Goal: Task Accomplishment & Management: Use online tool/utility

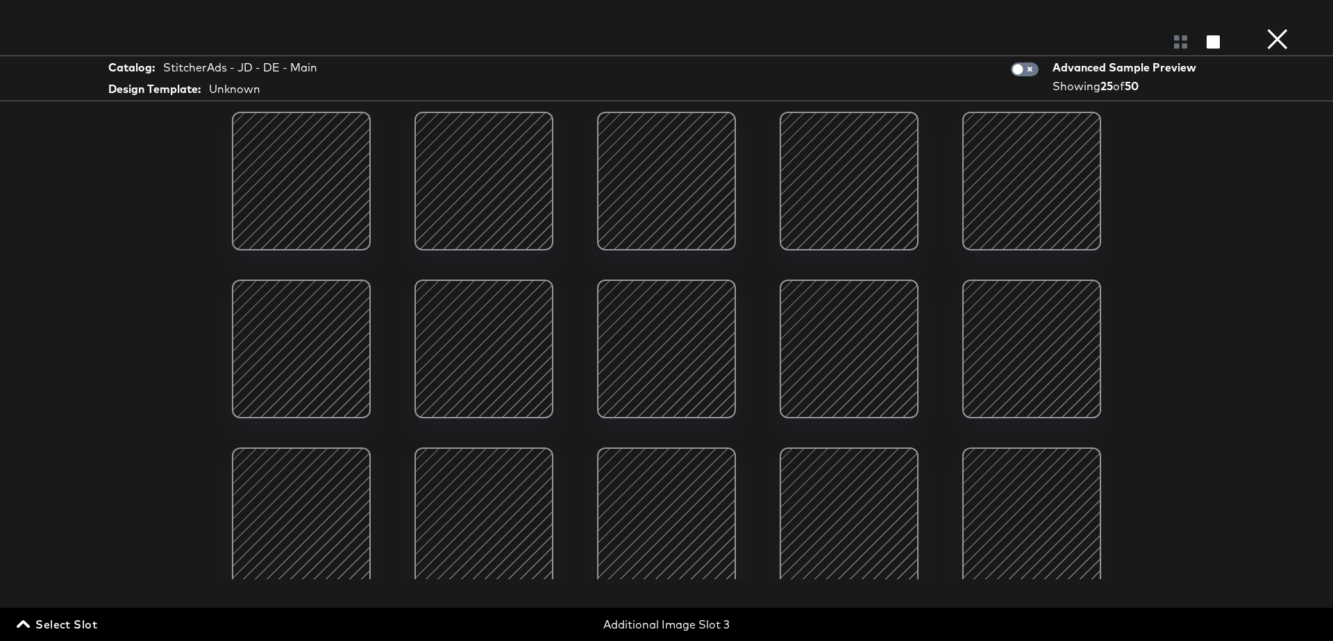
scroll to position [279, 0]
click at [1030, 73] on input "checkbox" at bounding box center [1018, 73] width 42 height 14
checkbox input "true"
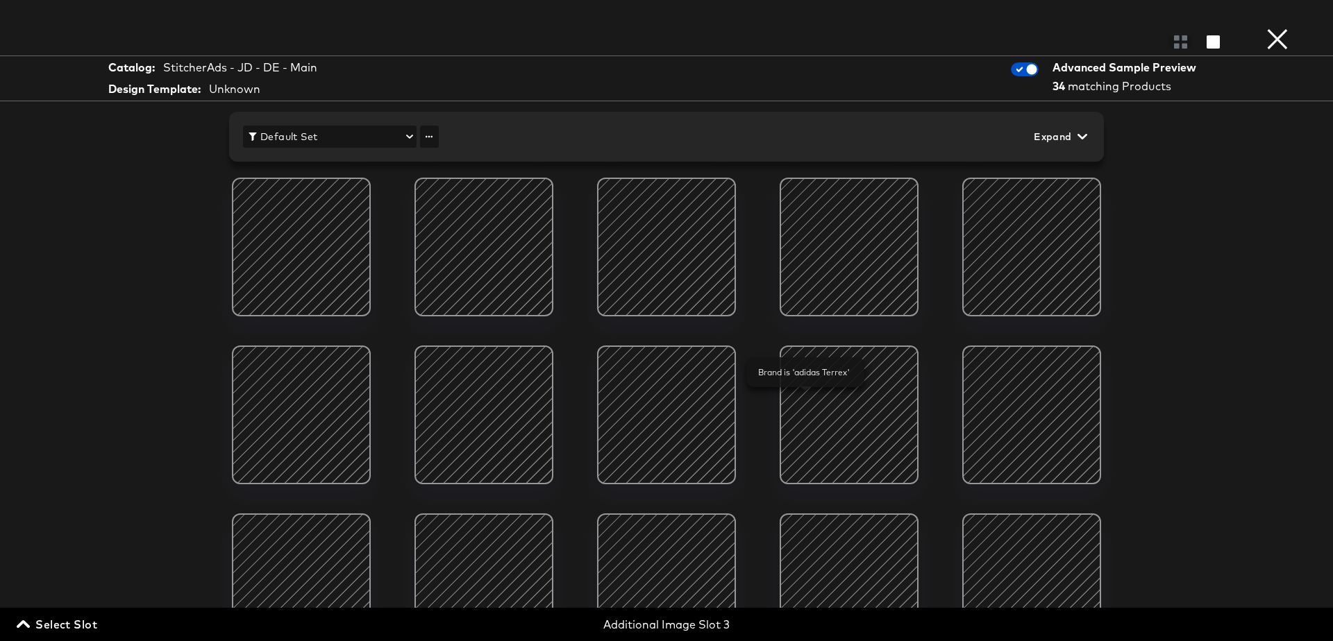
scroll to position [180, 0]
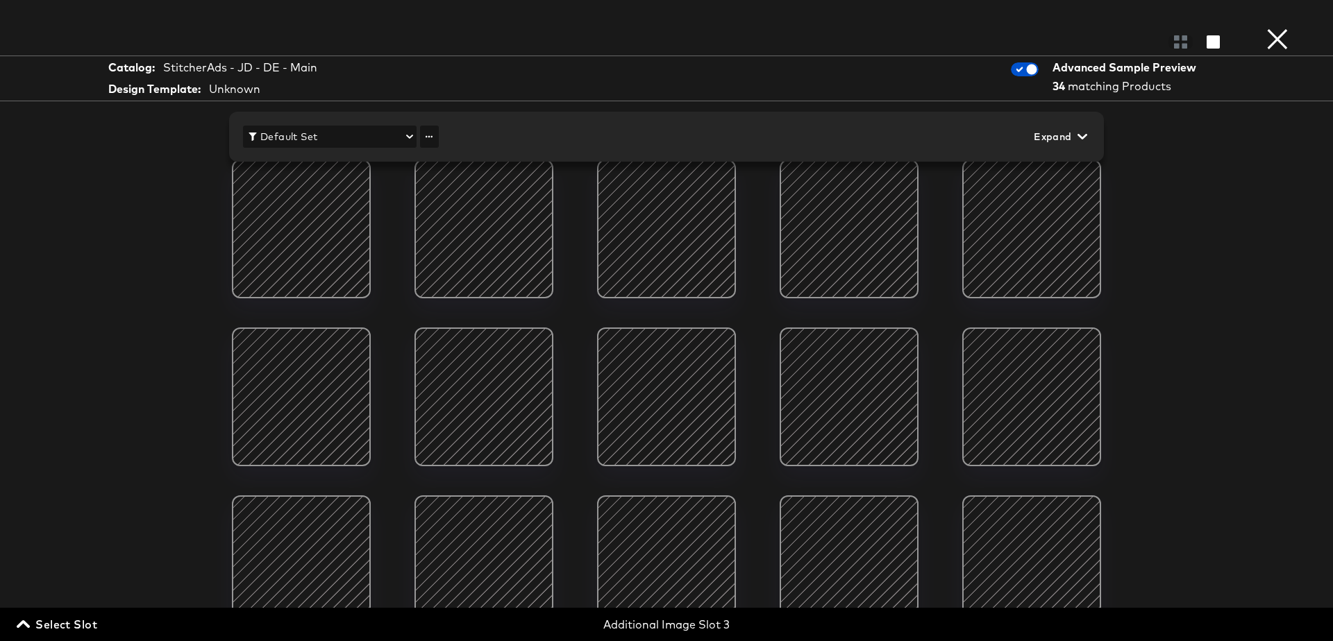
click at [1278, 28] on button "×" at bounding box center [1277, 14] width 28 height 28
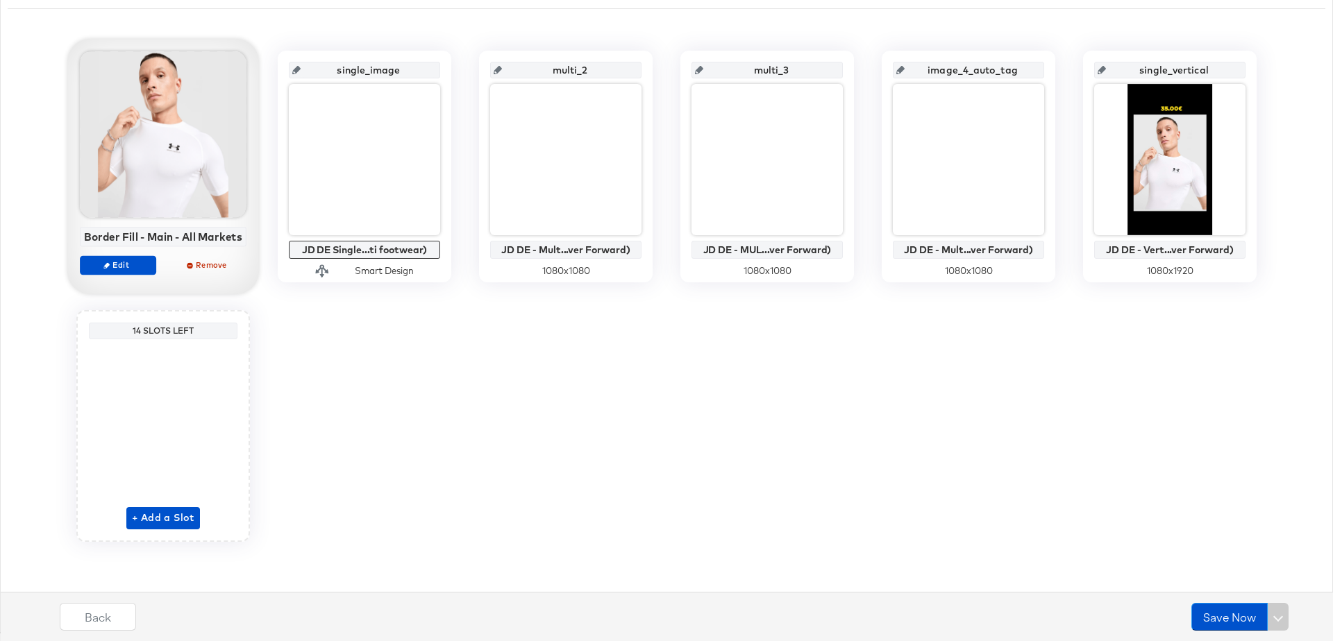
scroll to position [0, 0]
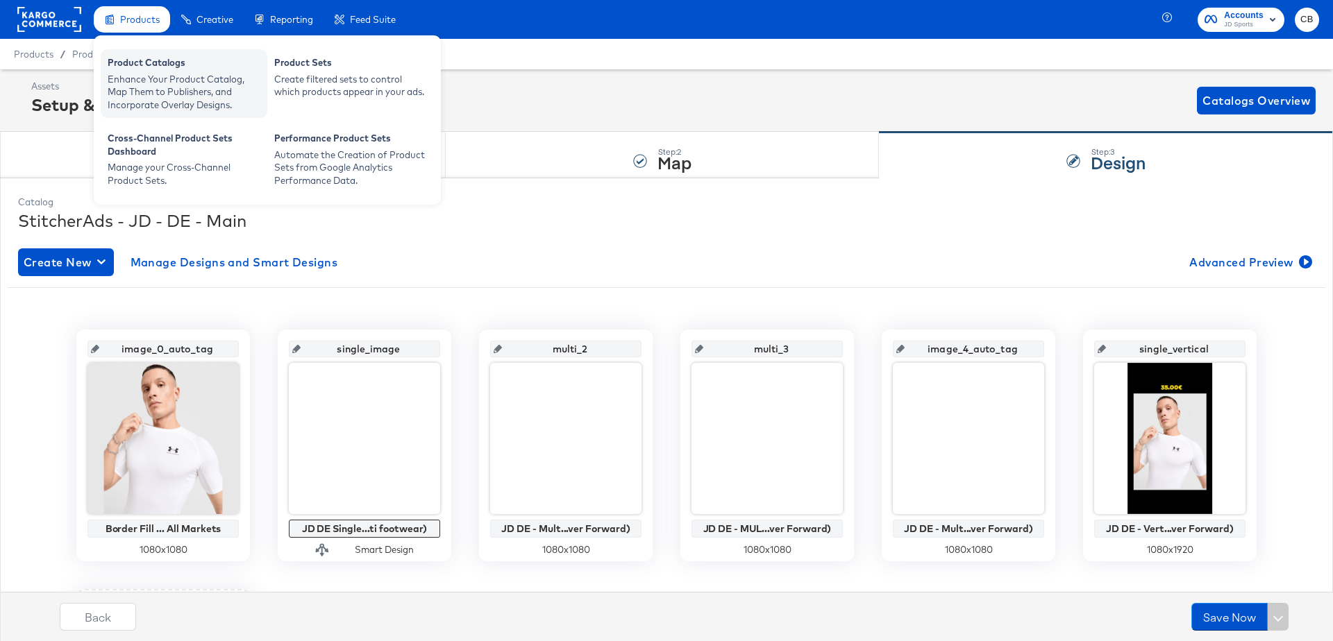
click at [138, 71] on div "Product Catalogs" at bounding box center [184, 64] width 153 height 17
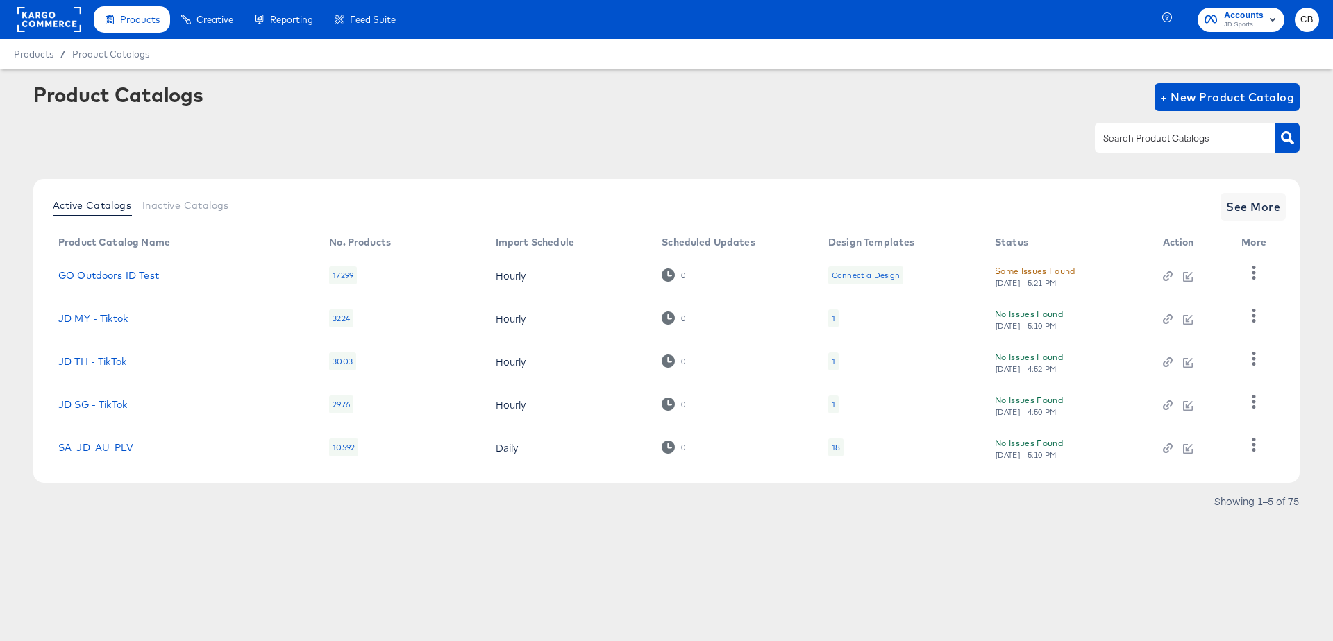
click at [1129, 146] on input "text" at bounding box center [1174, 139] width 148 height 16
type input "main"
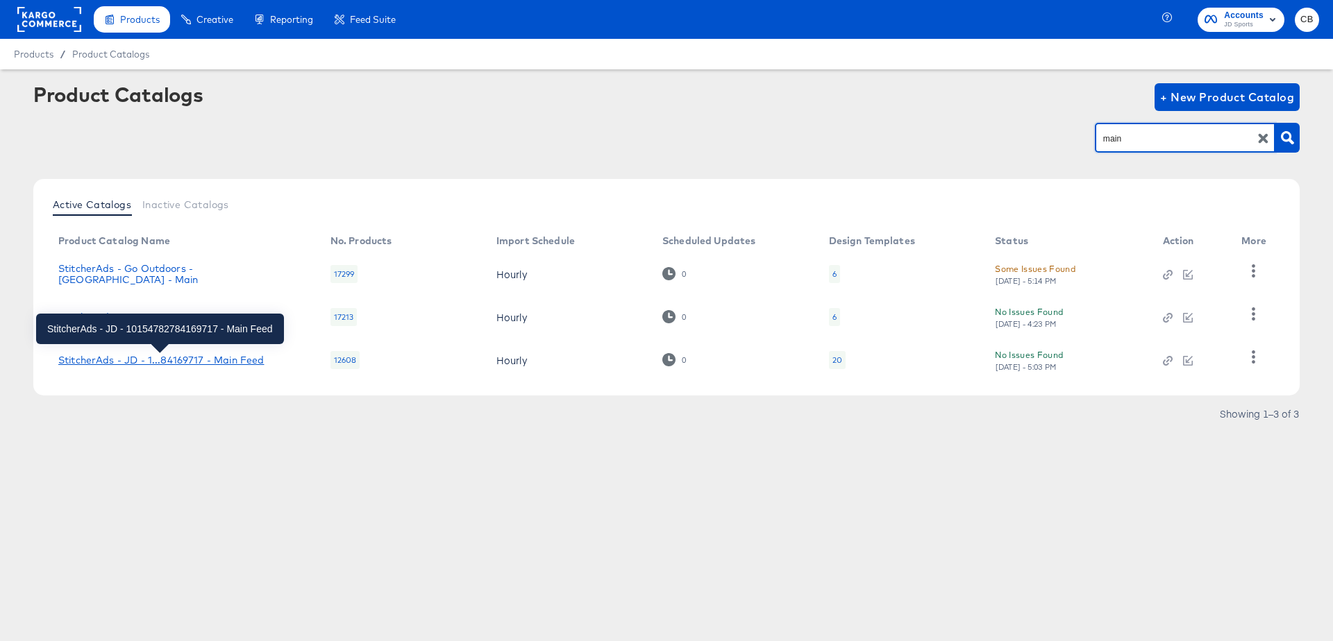
click at [169, 359] on div "StitcherAds - JD - 1...84169717 - Main Feed" at bounding box center [160, 360] width 205 height 11
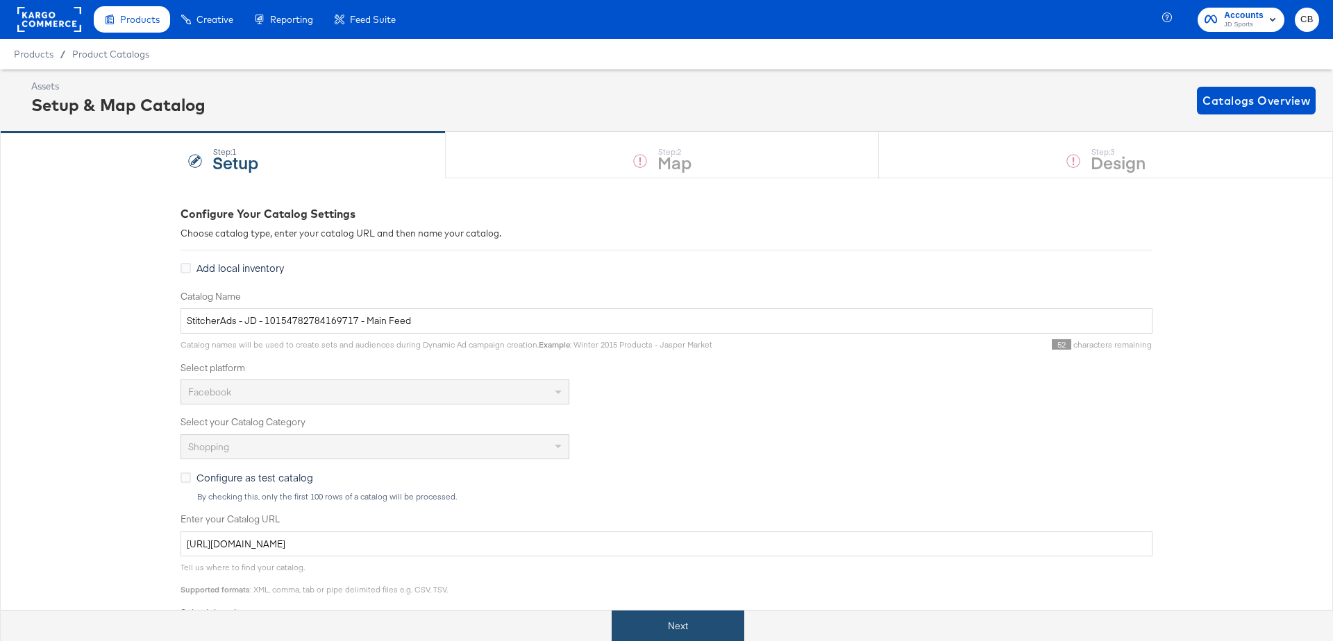
click at [666, 616] on button "Next" at bounding box center [678, 626] width 133 height 31
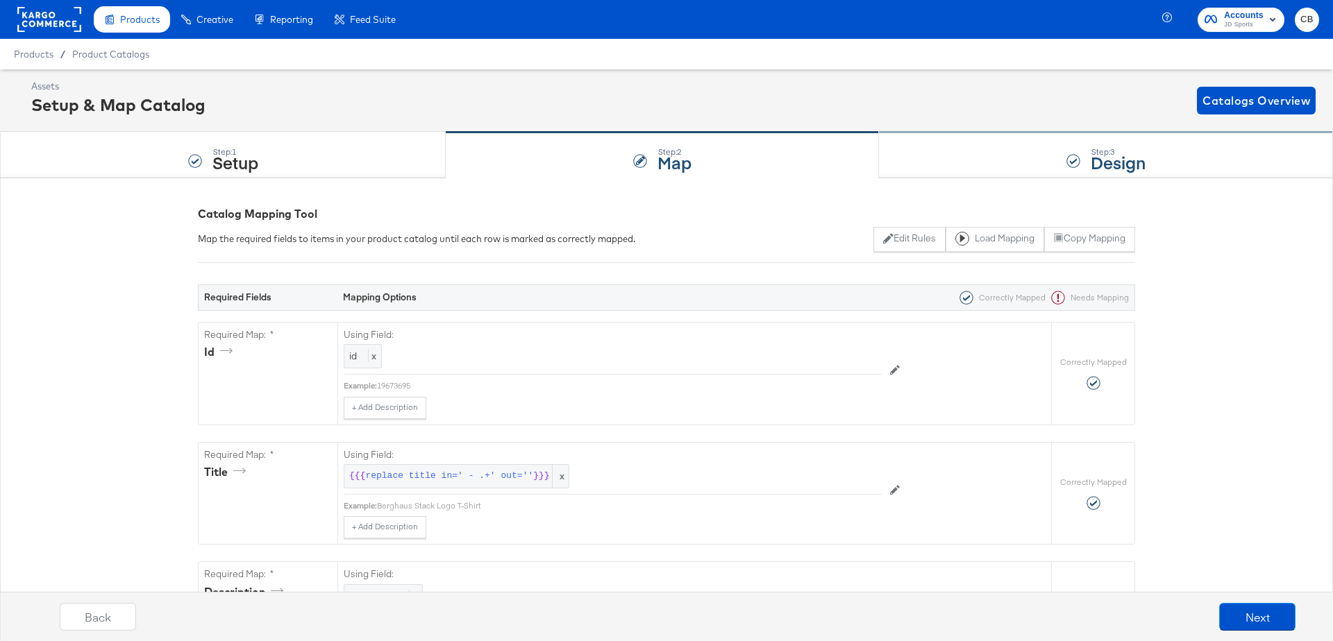
click at [971, 158] on div "Step: 3 Design" at bounding box center [1106, 156] width 454 height 46
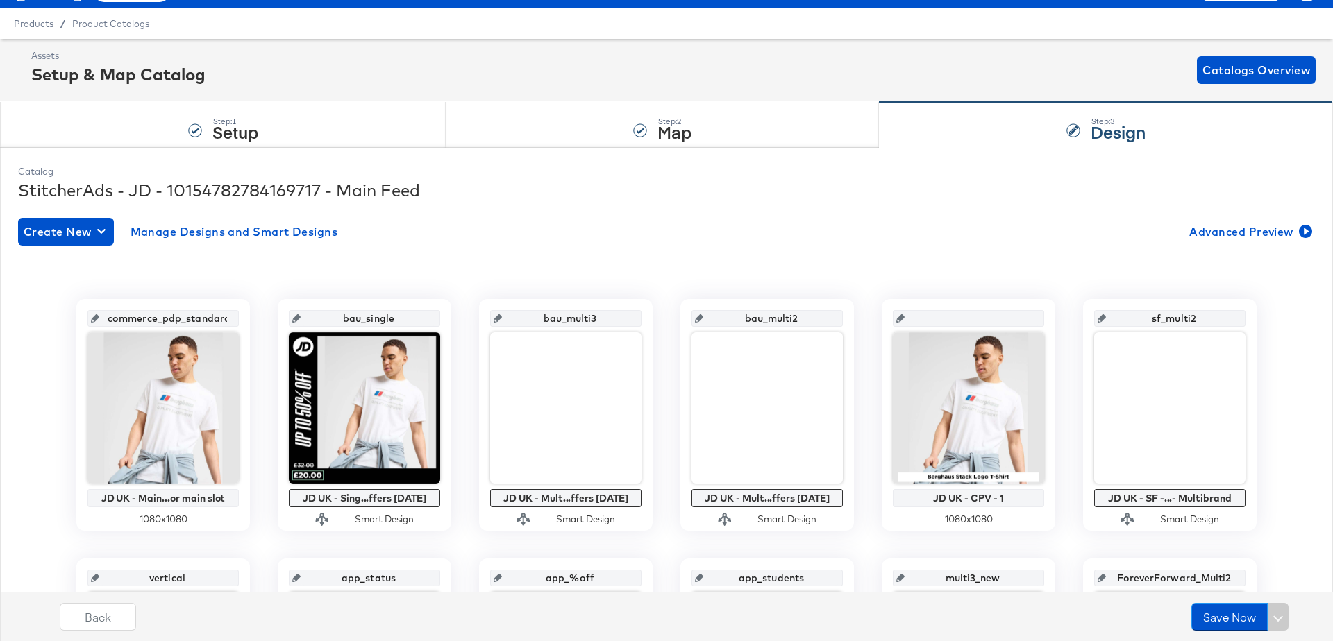
scroll to position [42, 0]
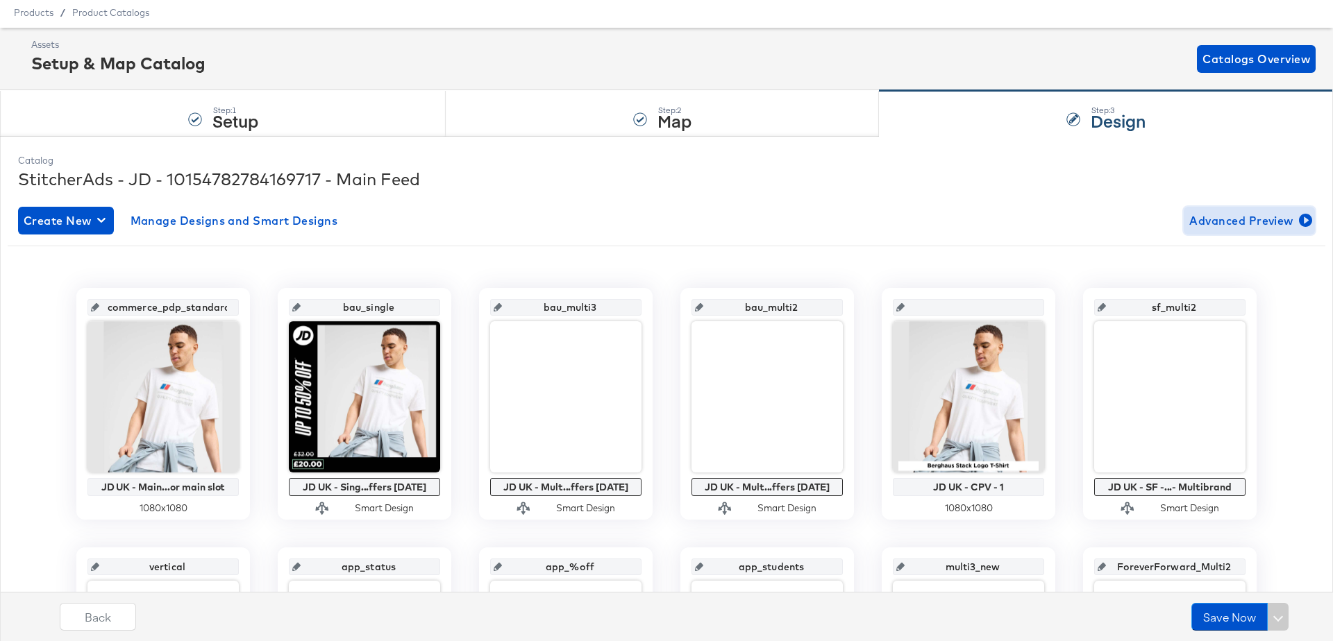
click at [1230, 225] on span "Advanced Preview" at bounding box center [1249, 220] width 120 height 19
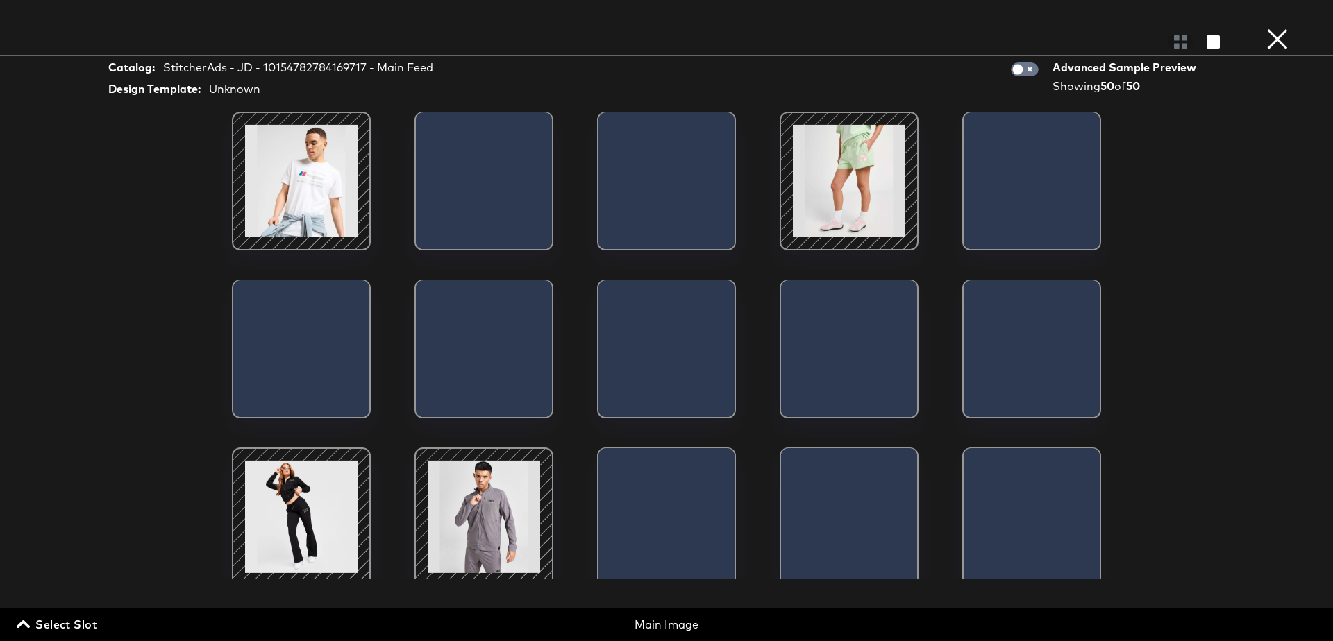
click at [35, 623] on span "Select Slot" at bounding box center [58, 624] width 78 height 19
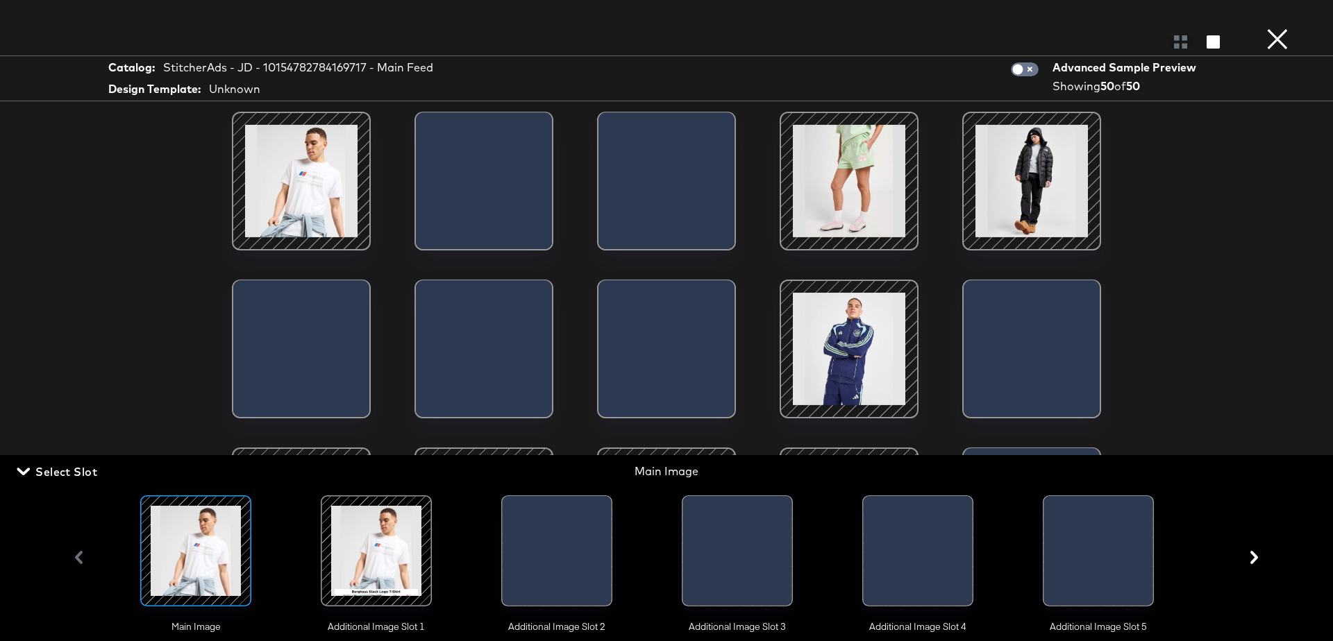
click at [421, 544] on div at bounding box center [376, 551] width 92 height 96
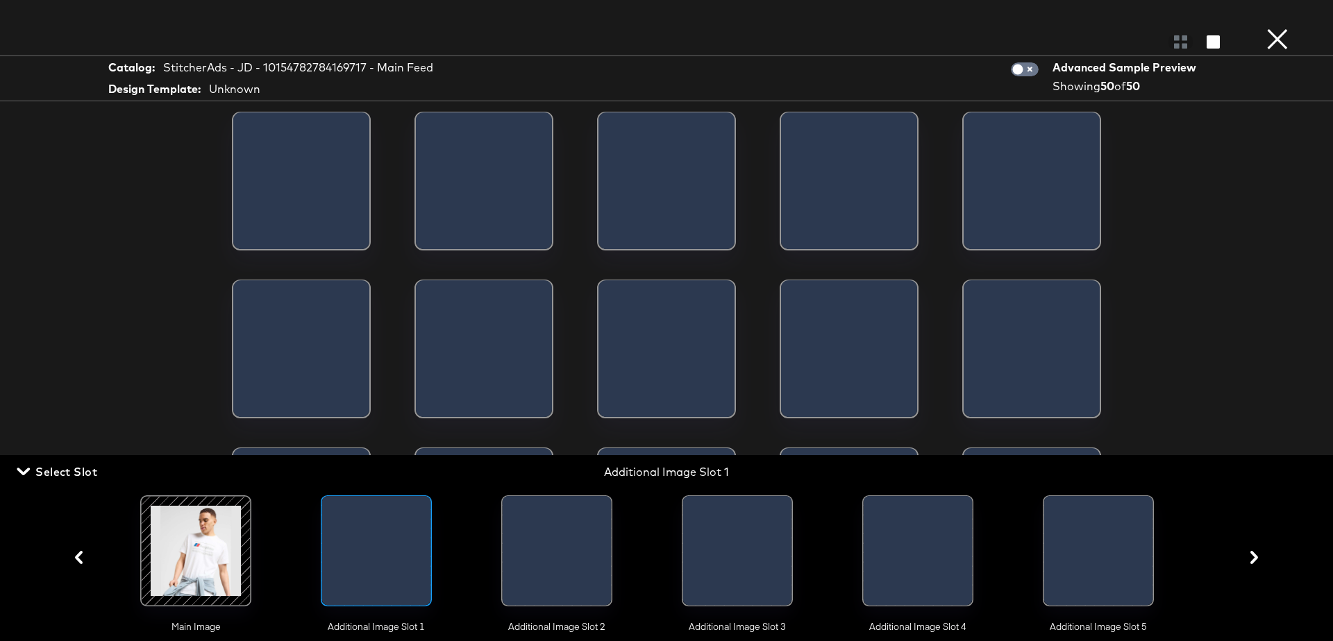
click at [53, 179] on div "Catalog: StitcherAds - JD - 10154782784169717 - Main Feed Design Template: Unkn…" at bounding box center [666, 321] width 1333 height 586
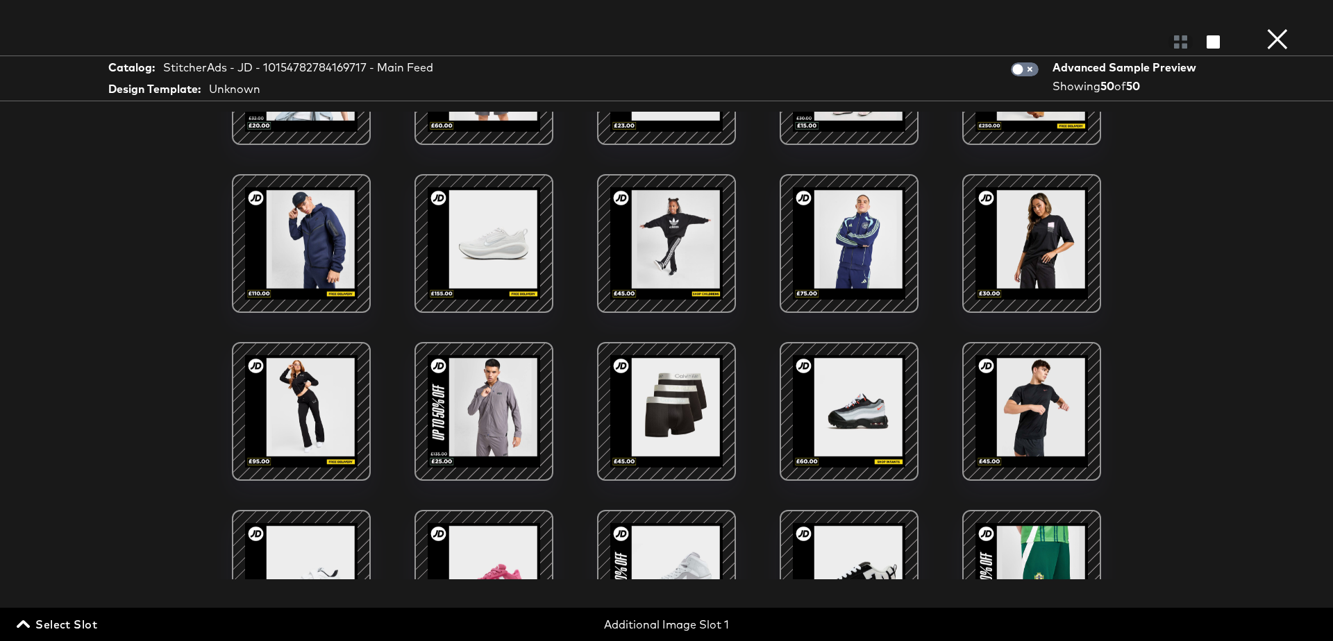
scroll to position [0, 0]
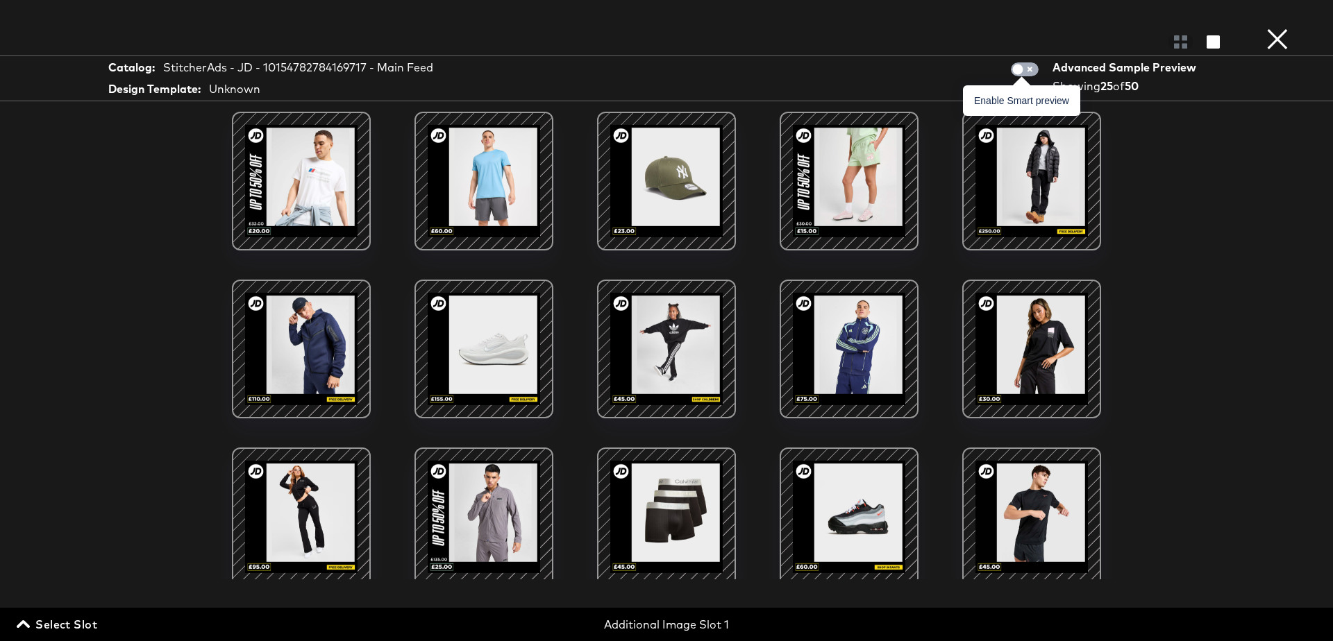
click at [1023, 69] on input "checkbox" at bounding box center [1018, 73] width 42 height 14
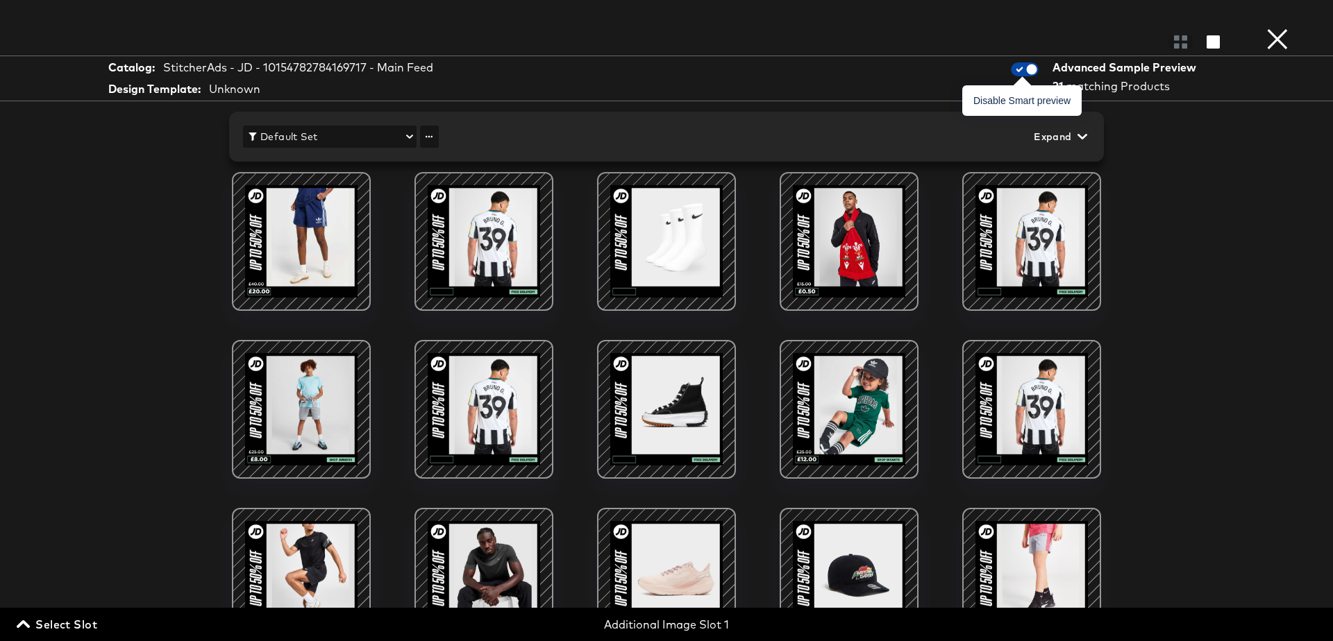
click at [1019, 71] on input "checkbox" at bounding box center [1032, 73] width 42 height 14
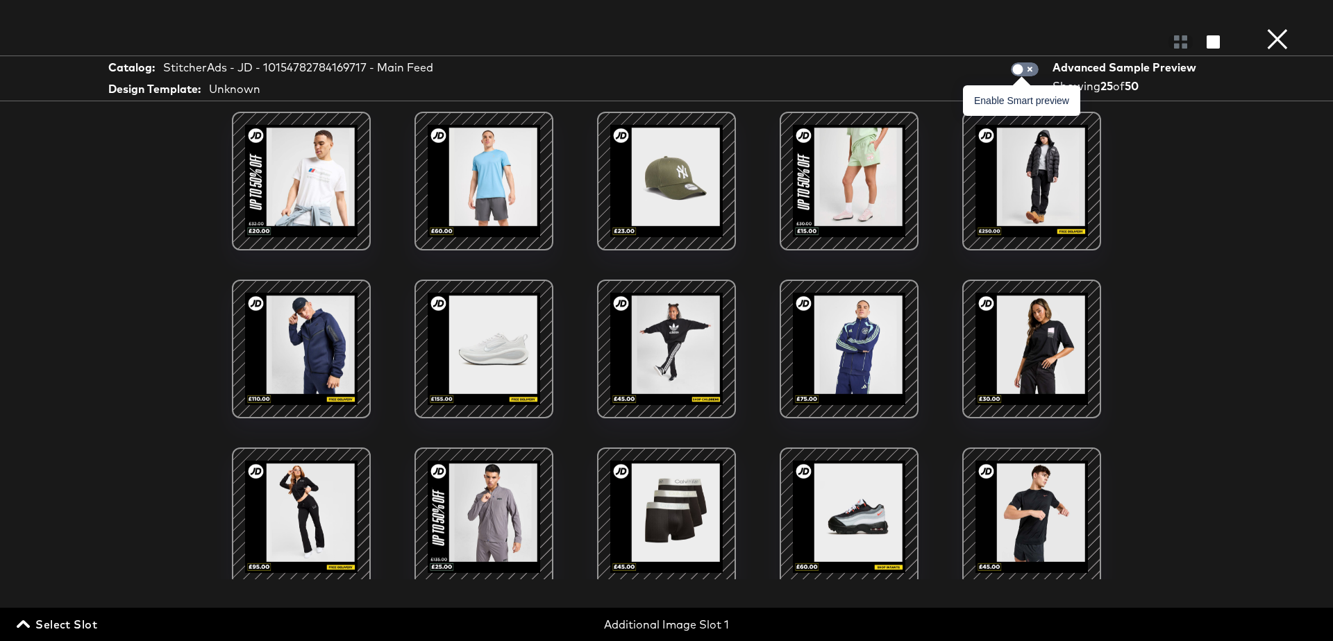
click at [1030, 65] on span at bounding box center [1025, 69] width 28 height 14
click at [1031, 72] on input "checkbox" at bounding box center [1018, 73] width 42 height 14
checkbox input "true"
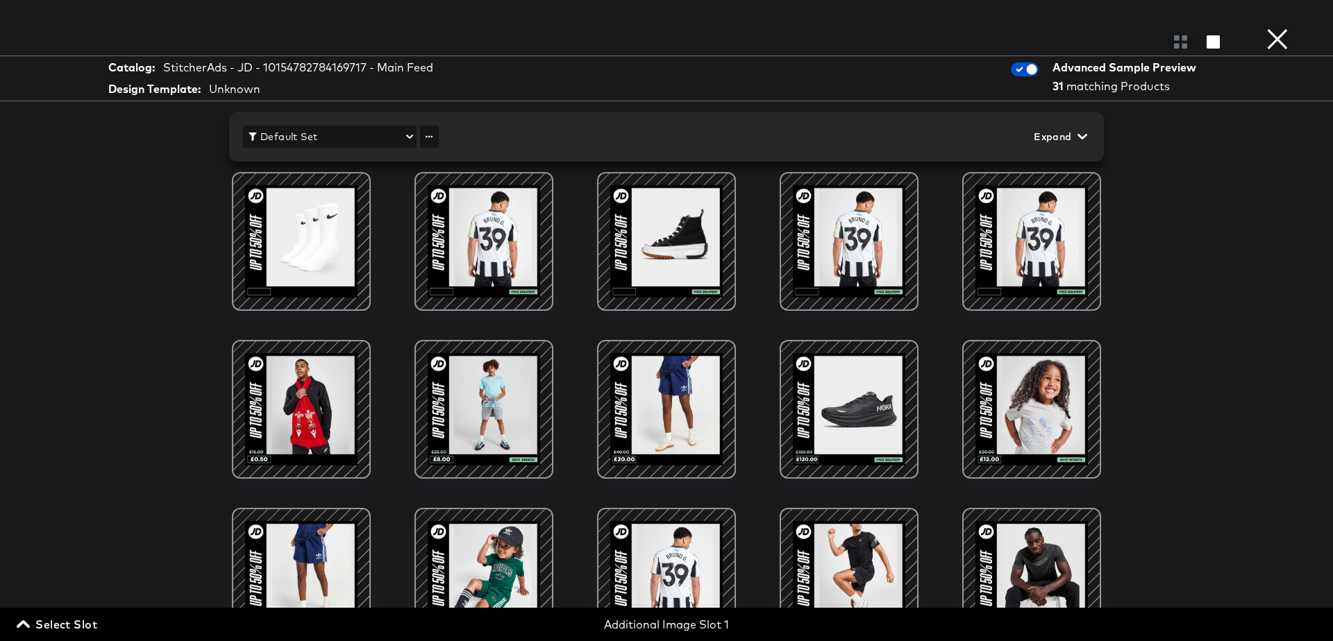
click at [41, 631] on span "Select Slot" at bounding box center [58, 624] width 78 height 19
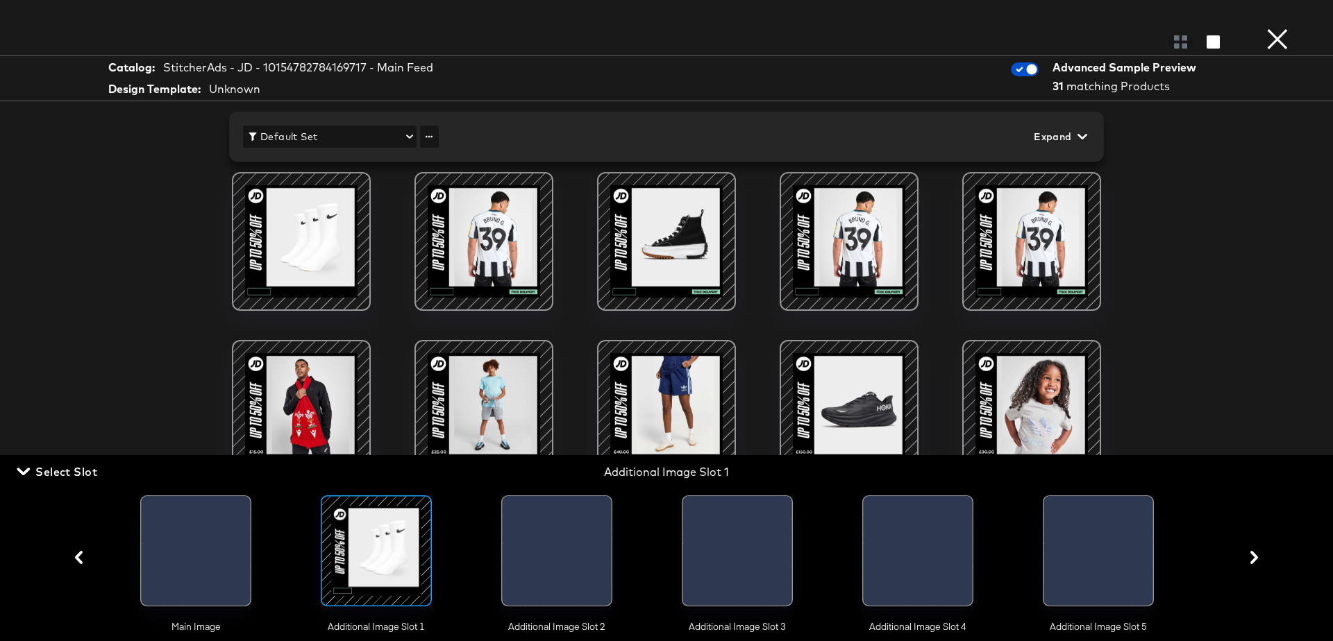
click at [512, 546] on div at bounding box center [508, 554] width 10 height 117
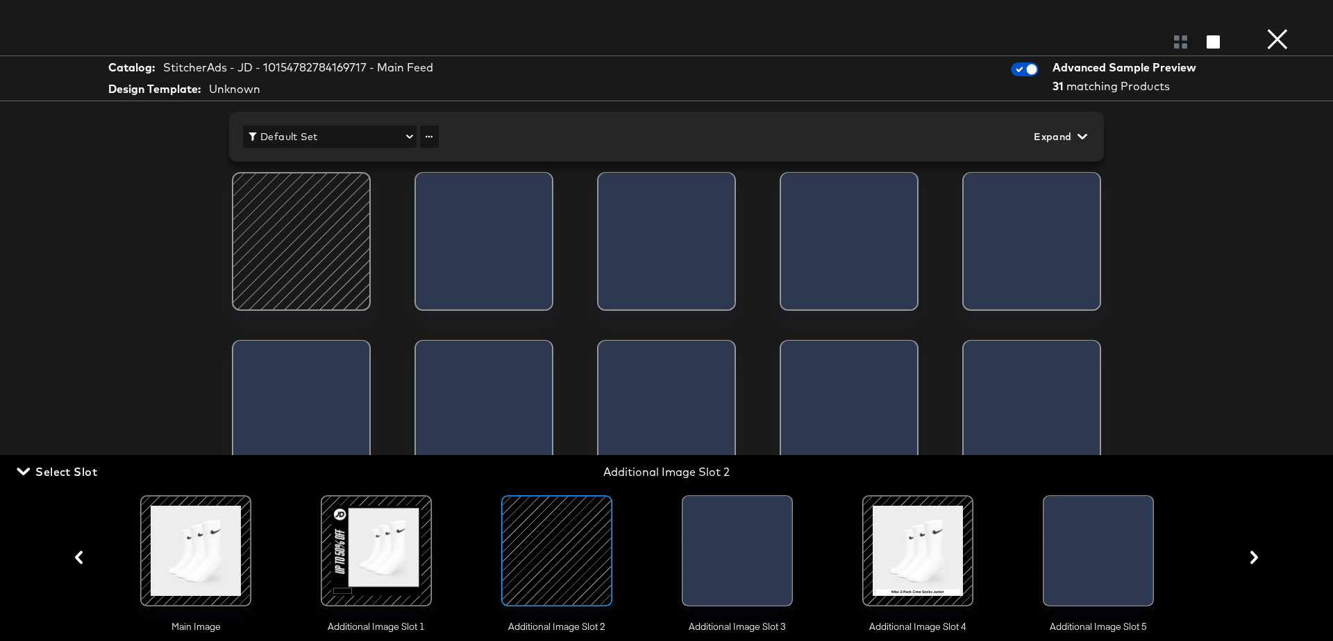
click at [85, 269] on div "Catalog: StitcherAds - JD - 10154782784169717 - Main Feed Design Template: Unkn…" at bounding box center [666, 321] width 1333 height 586
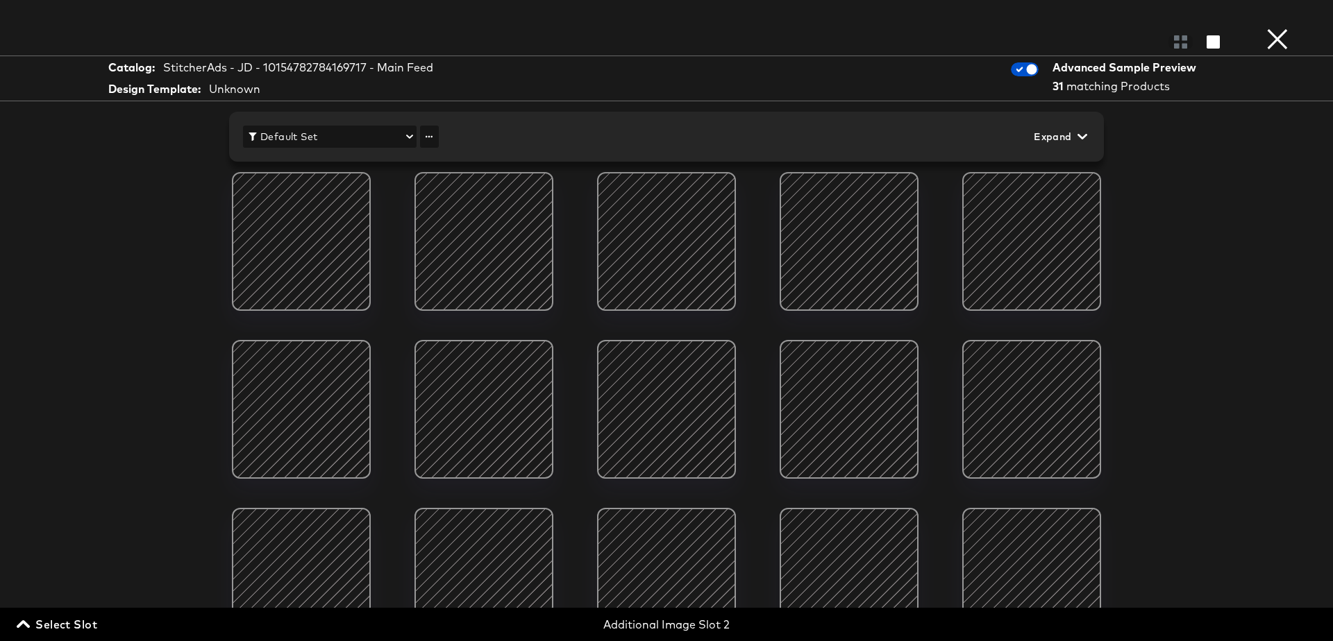
click at [47, 615] on span "Select Slot" at bounding box center [58, 624] width 78 height 19
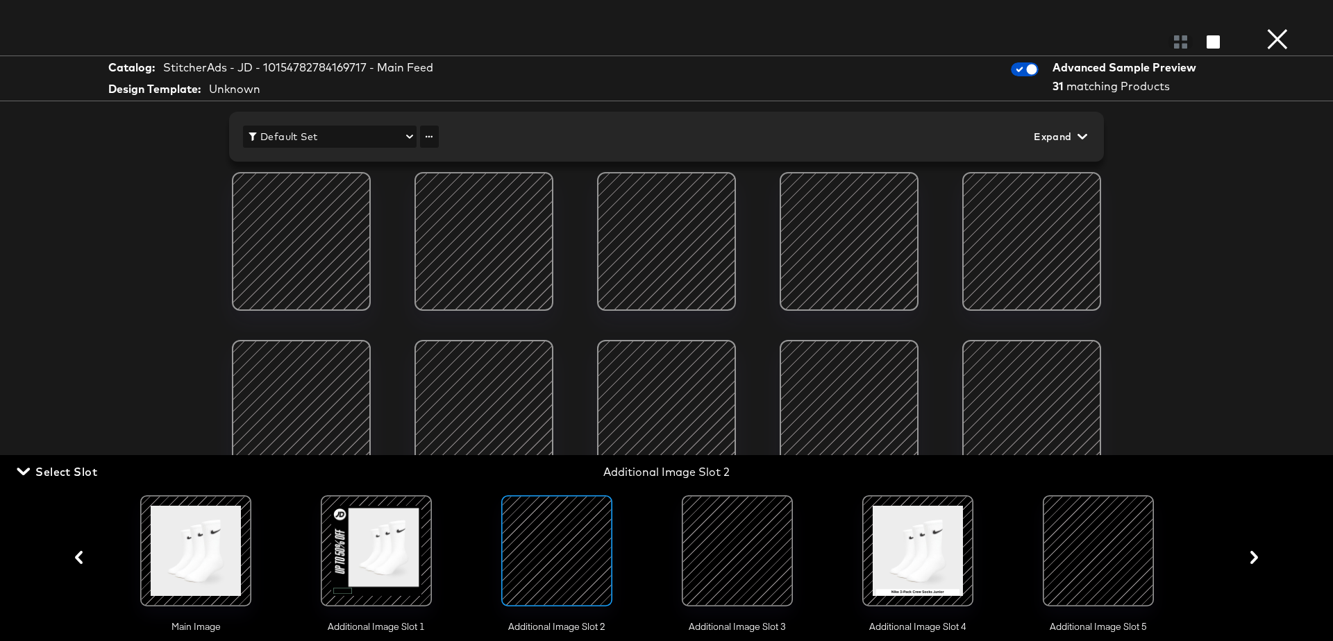
click at [362, 546] on div at bounding box center [376, 551] width 94 height 94
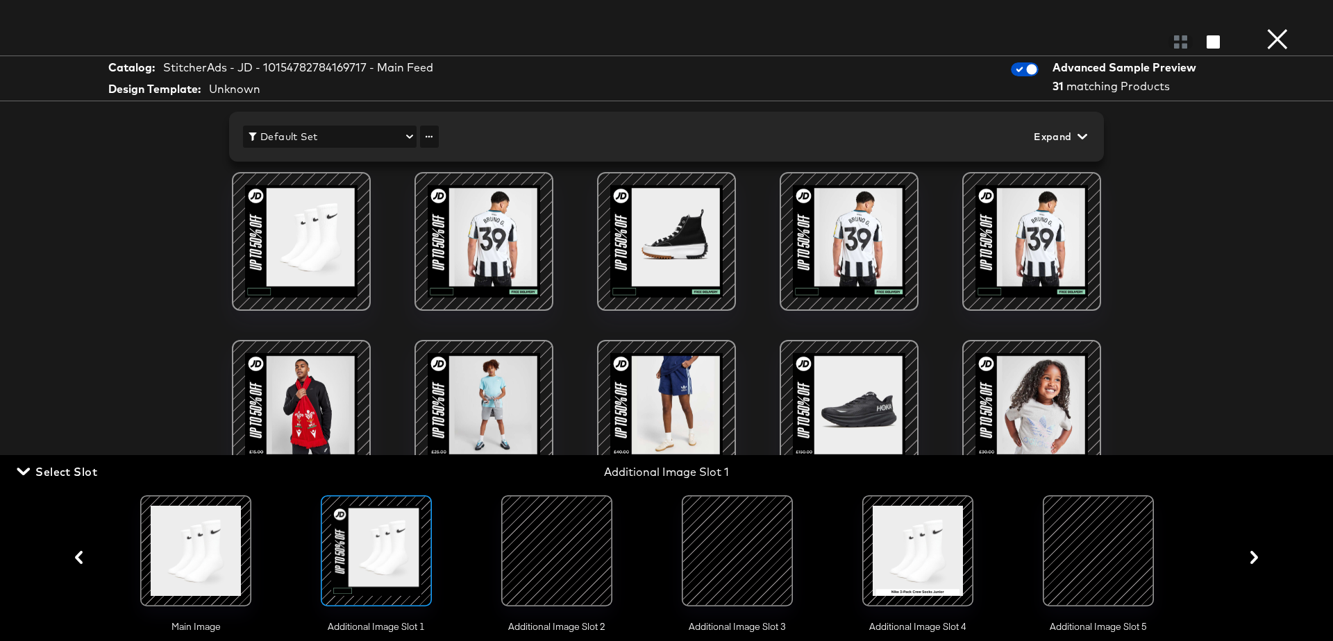
click at [124, 202] on div "Catalog: StitcherAds - JD - 10154782784169717 - Main Feed Design Template: Unkn…" at bounding box center [666, 321] width 1333 height 586
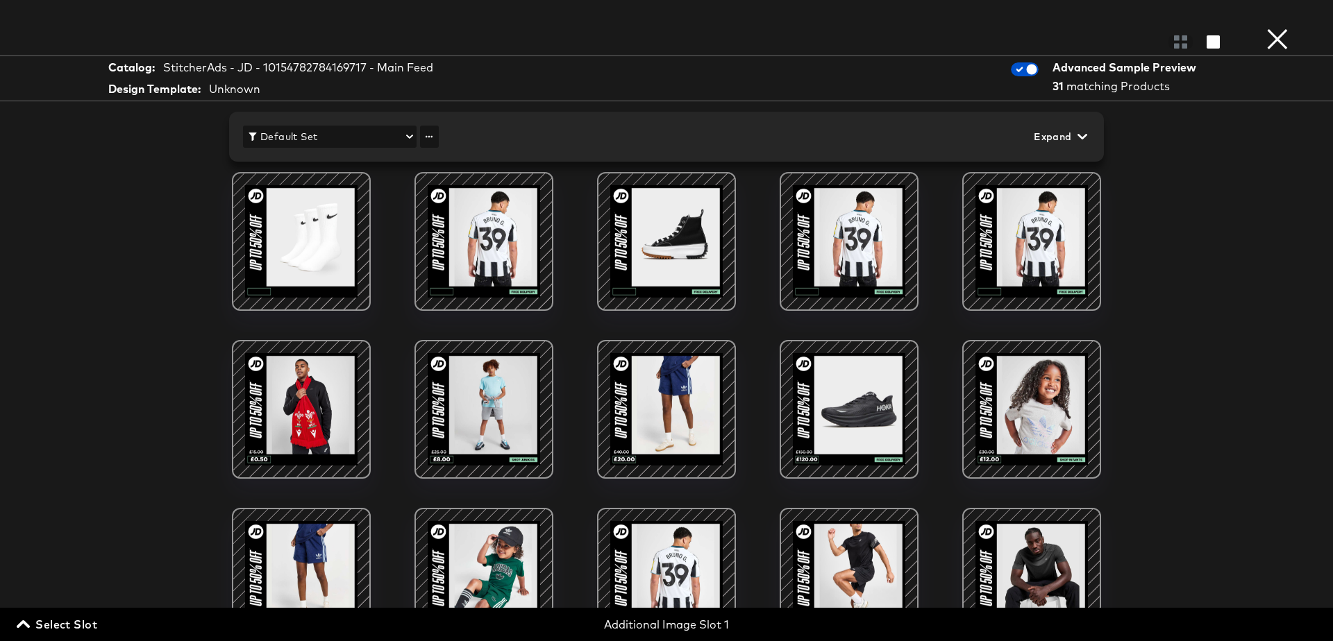
click at [355, 136] on span "Default Set" at bounding box center [330, 136] width 162 height 17
click at [429, 137] on div at bounding box center [666, 320] width 1333 height 641
click at [1074, 138] on span "Expand" at bounding box center [1059, 136] width 51 height 17
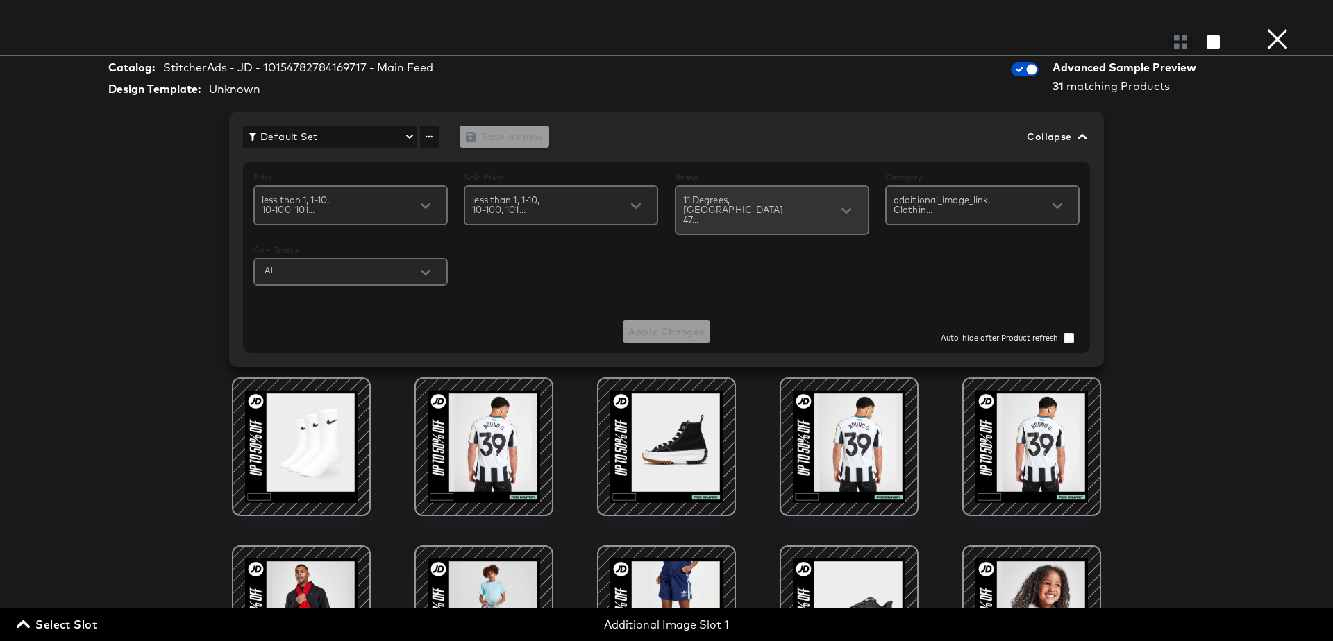
click at [822, 201] on input "text" at bounding box center [827, 209] width 82 height 16
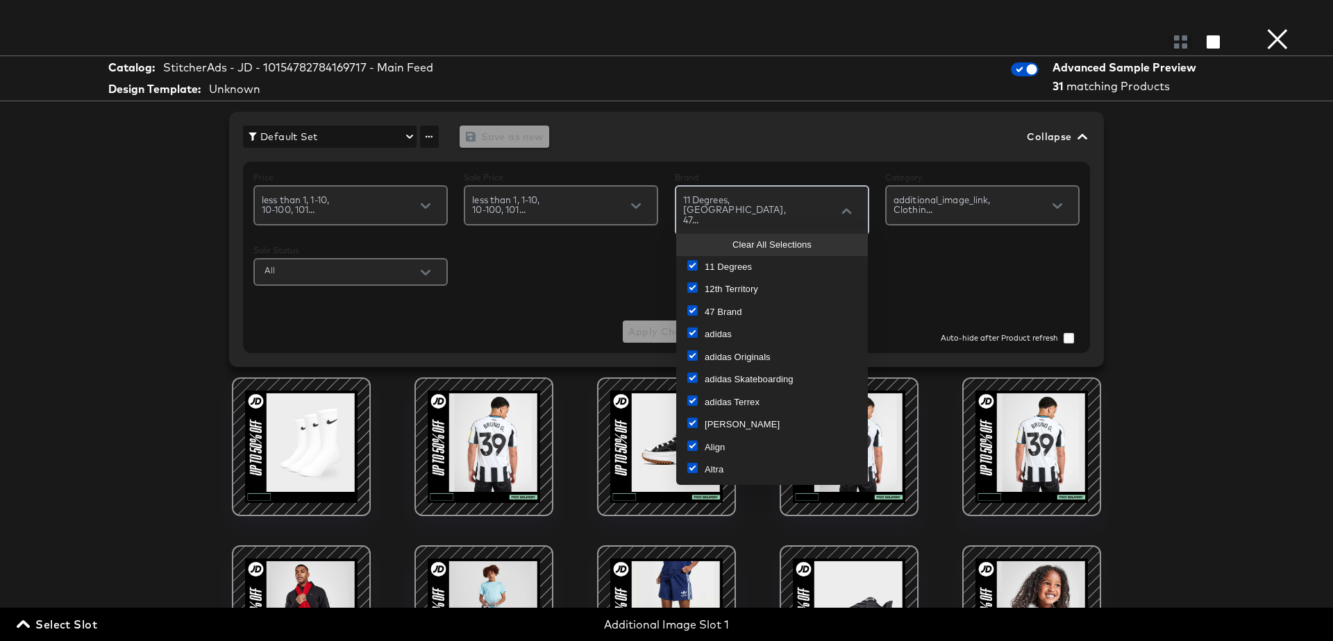
click at [756, 242] on div "Clear All Selections" at bounding box center [771, 245] width 169 height 14
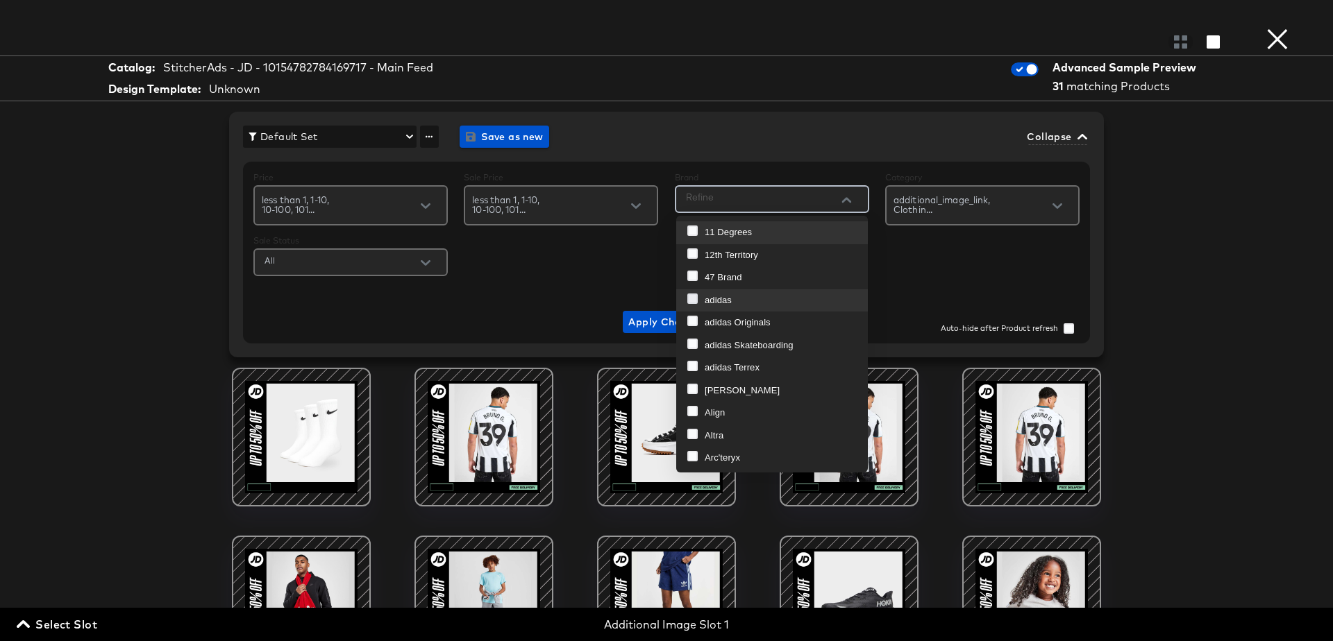
click at [692, 299] on icon at bounding box center [692, 299] width 10 height 10
click at [0, 0] on input "checkbox" at bounding box center [0, 0] width 0 height 0
click at [644, 326] on span "Apply Changes" at bounding box center [666, 322] width 76 height 17
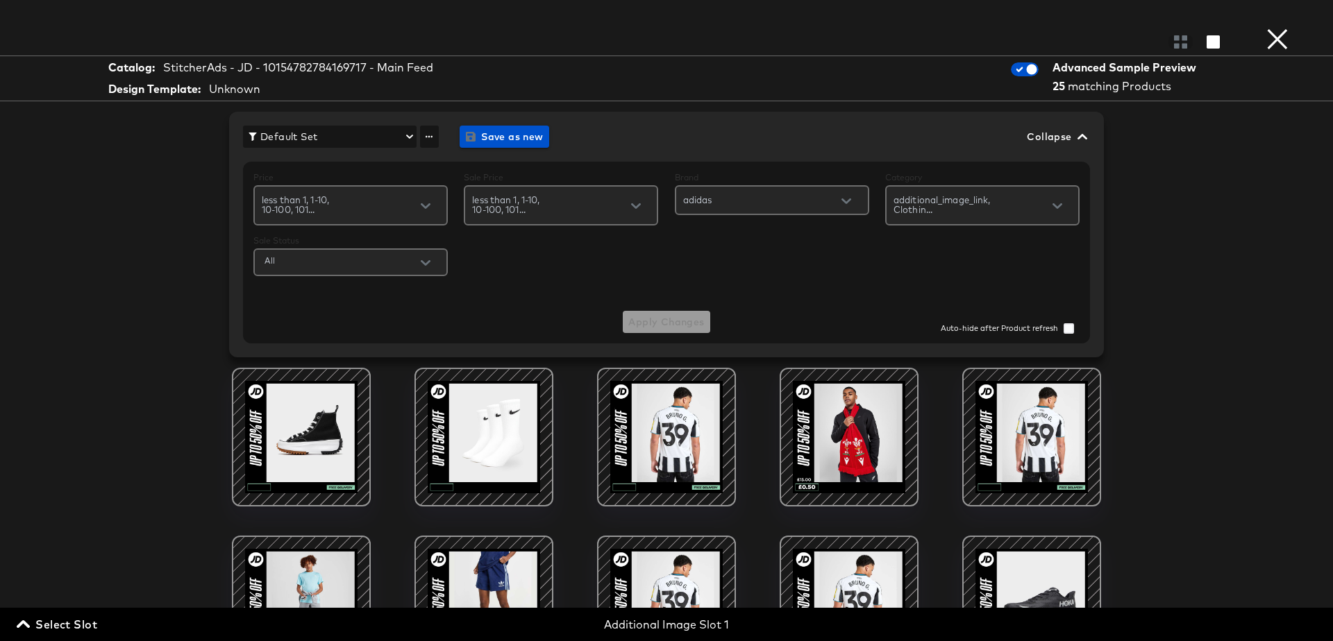
scroll to position [519, 0]
click at [1278, 28] on button "×" at bounding box center [1277, 14] width 28 height 28
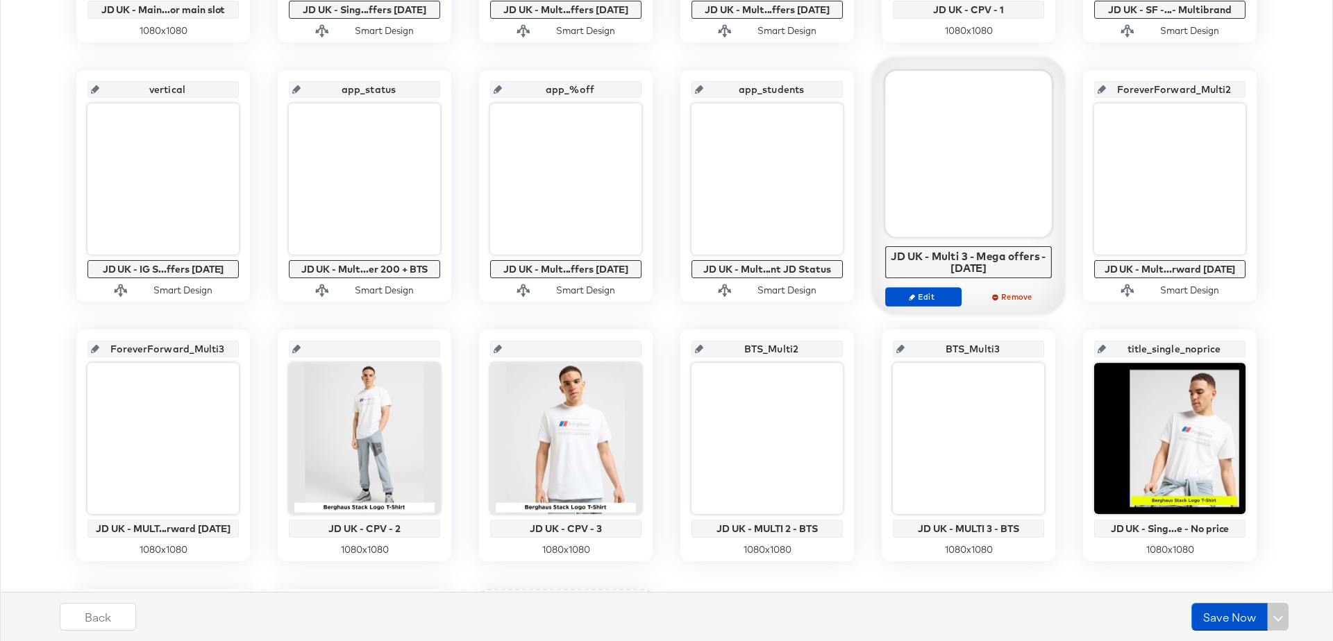
scroll to position [0, 0]
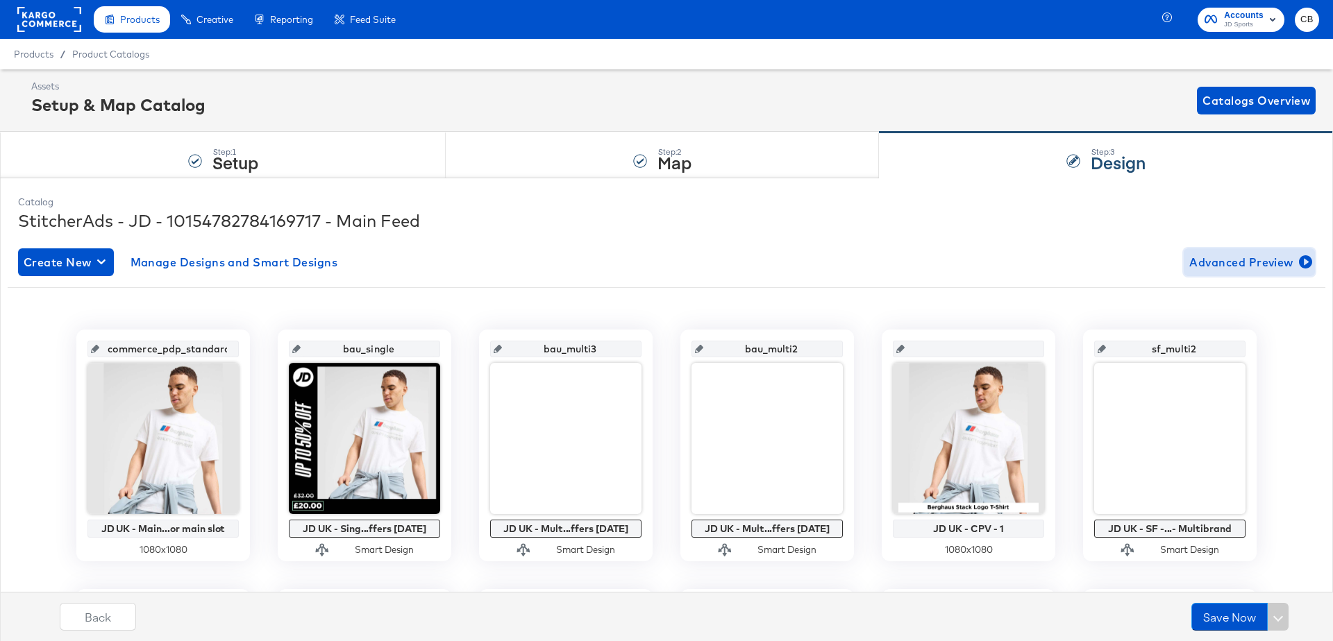
click at [1256, 266] on span "Advanced Preview" at bounding box center [1249, 262] width 120 height 19
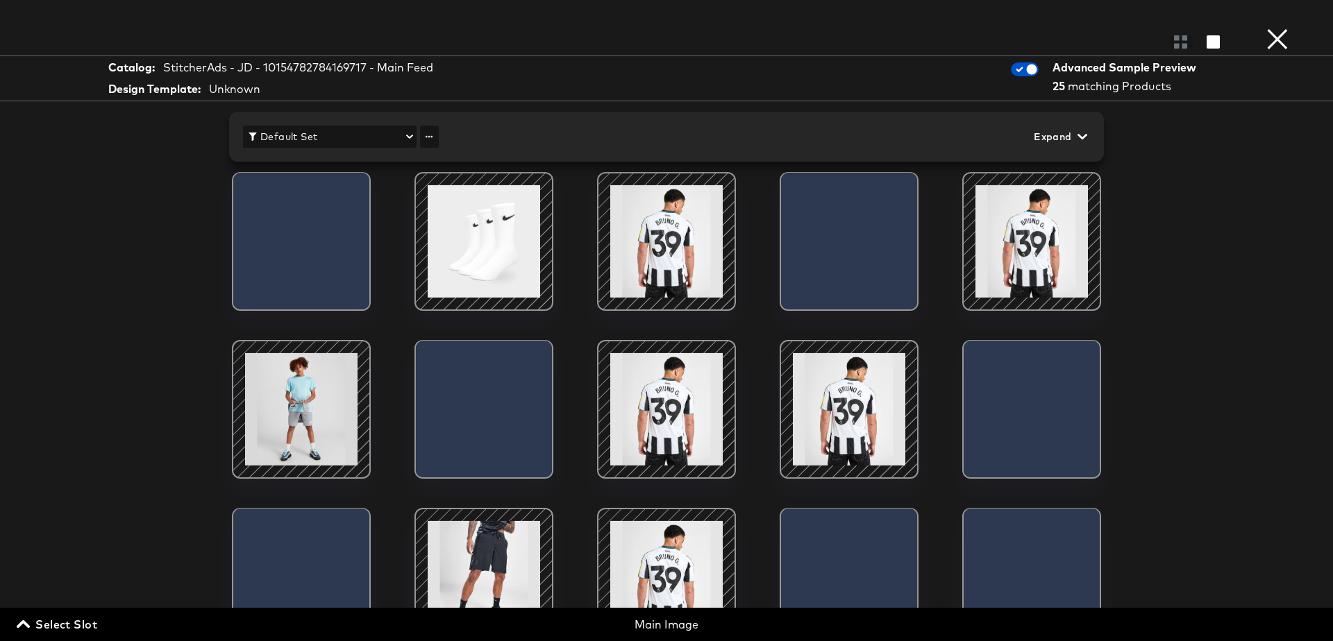
click at [1279, 28] on button "×" at bounding box center [1277, 14] width 28 height 28
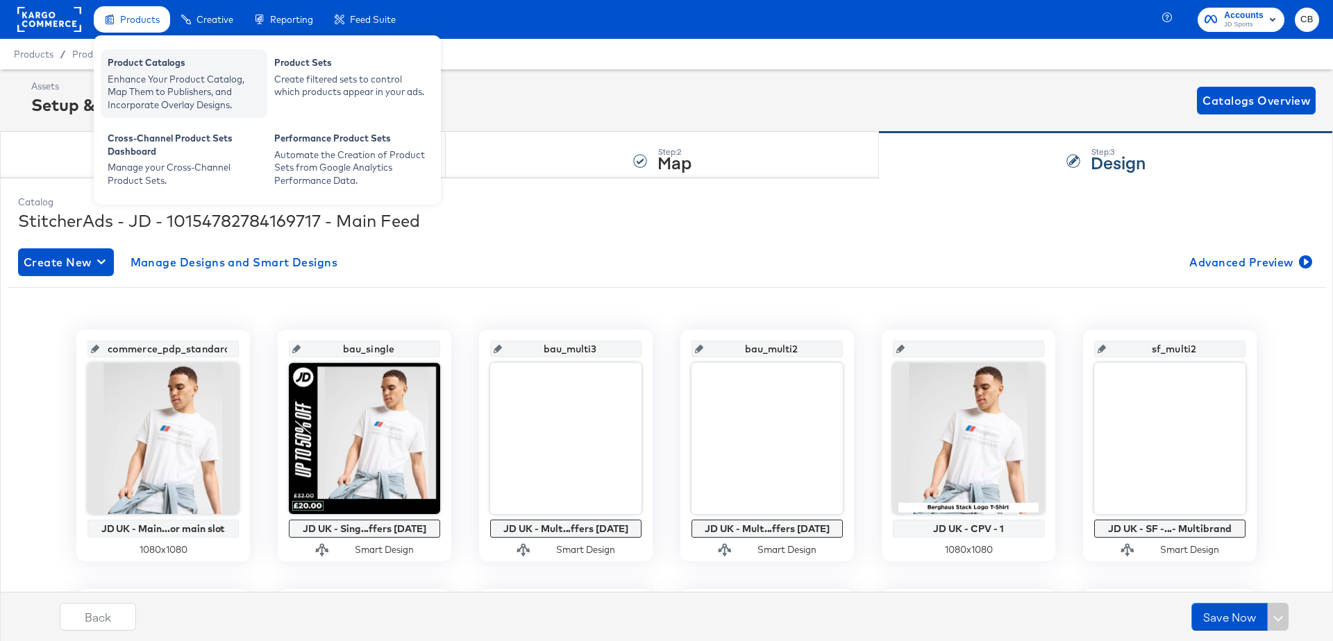
click at [149, 78] on div "Enhance Your Product Catalog, Map Them to Publishers, and Incorporate Overlay D…" at bounding box center [184, 92] width 153 height 39
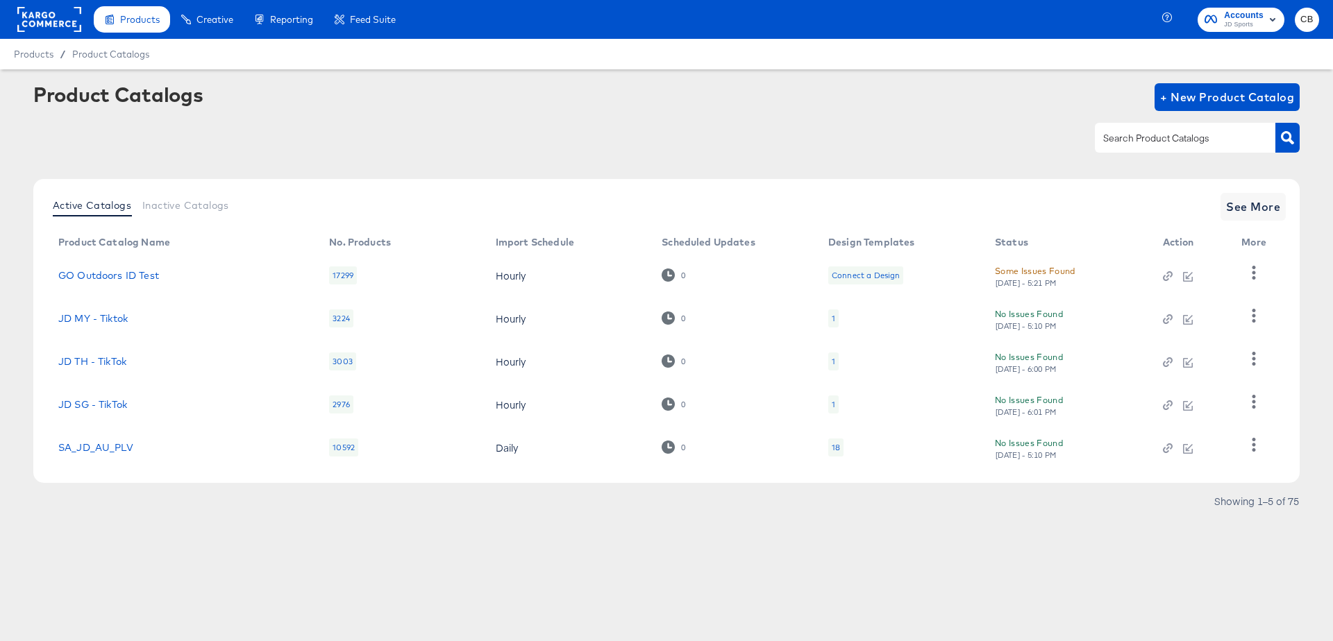
click at [1119, 137] on input "text" at bounding box center [1174, 139] width 148 height 16
type input "main"
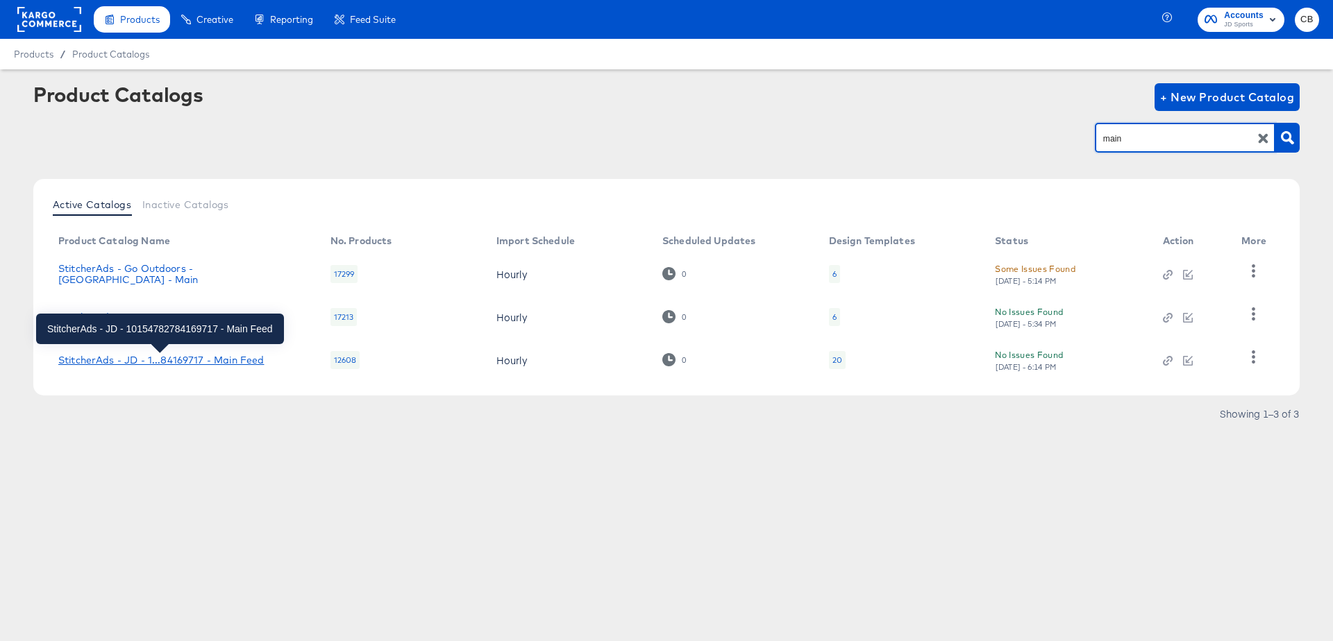
click at [165, 358] on div "StitcherAds - JD - 1...84169717 - Main Feed" at bounding box center [160, 360] width 205 height 11
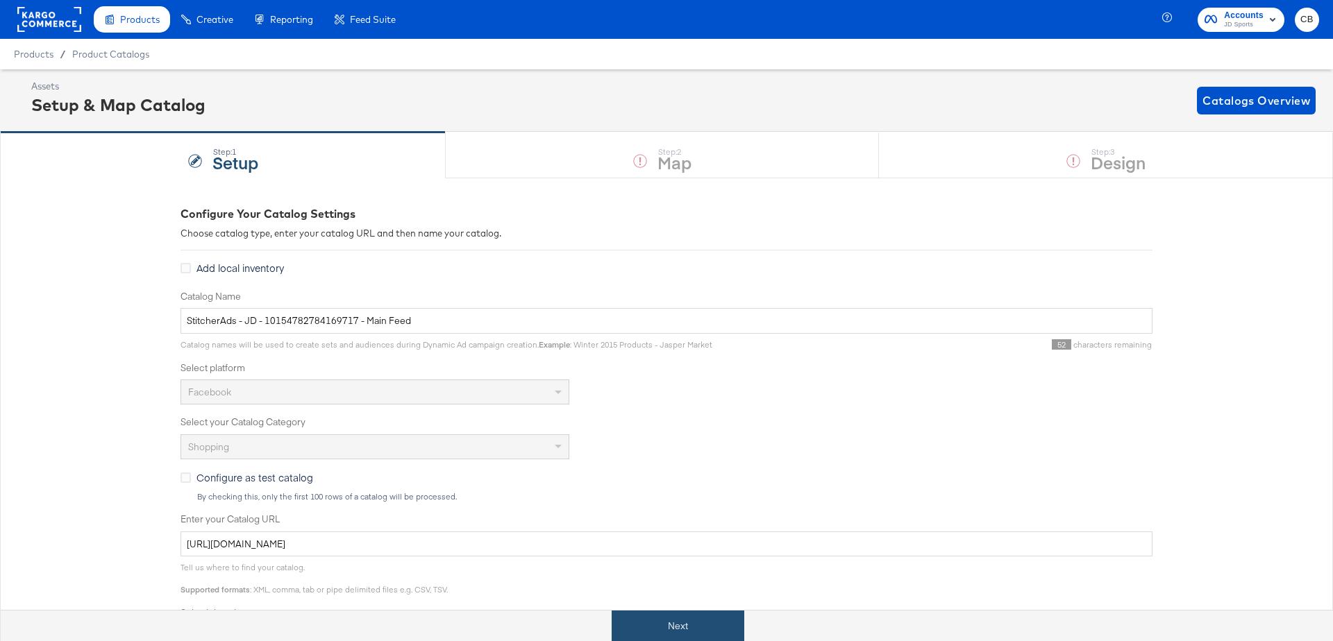
click at [671, 631] on button "Next" at bounding box center [678, 626] width 133 height 31
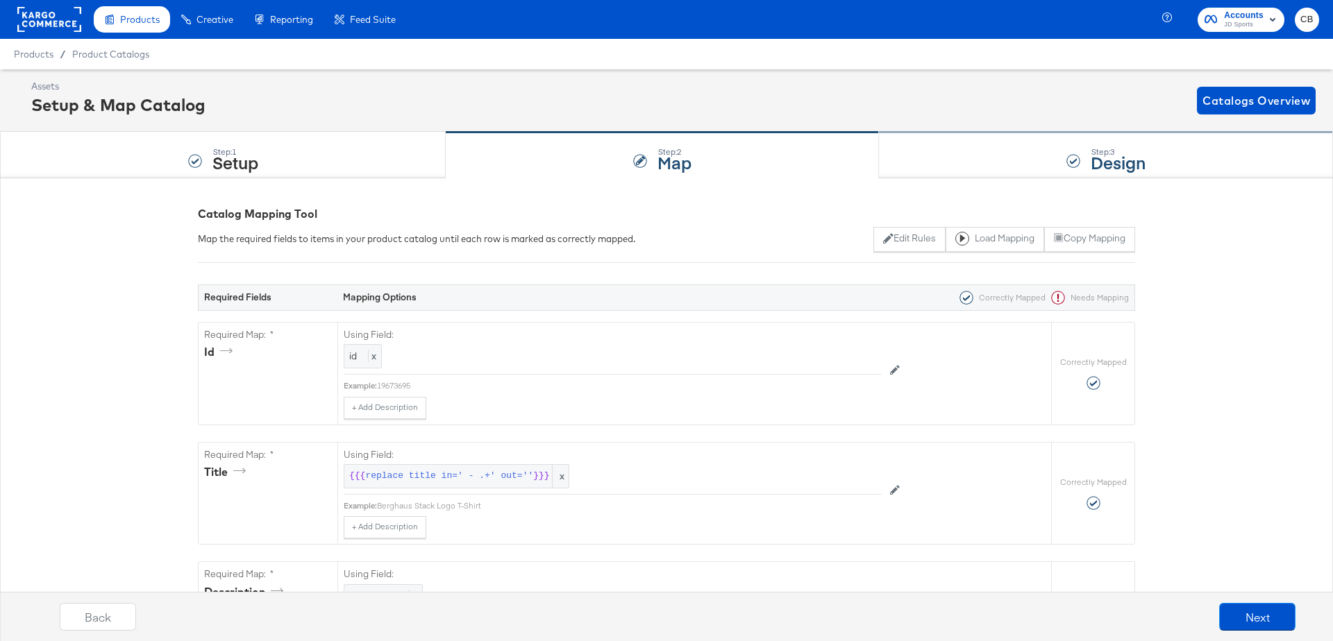
click at [956, 154] on div "Step: 3 Design" at bounding box center [1106, 156] width 454 height 46
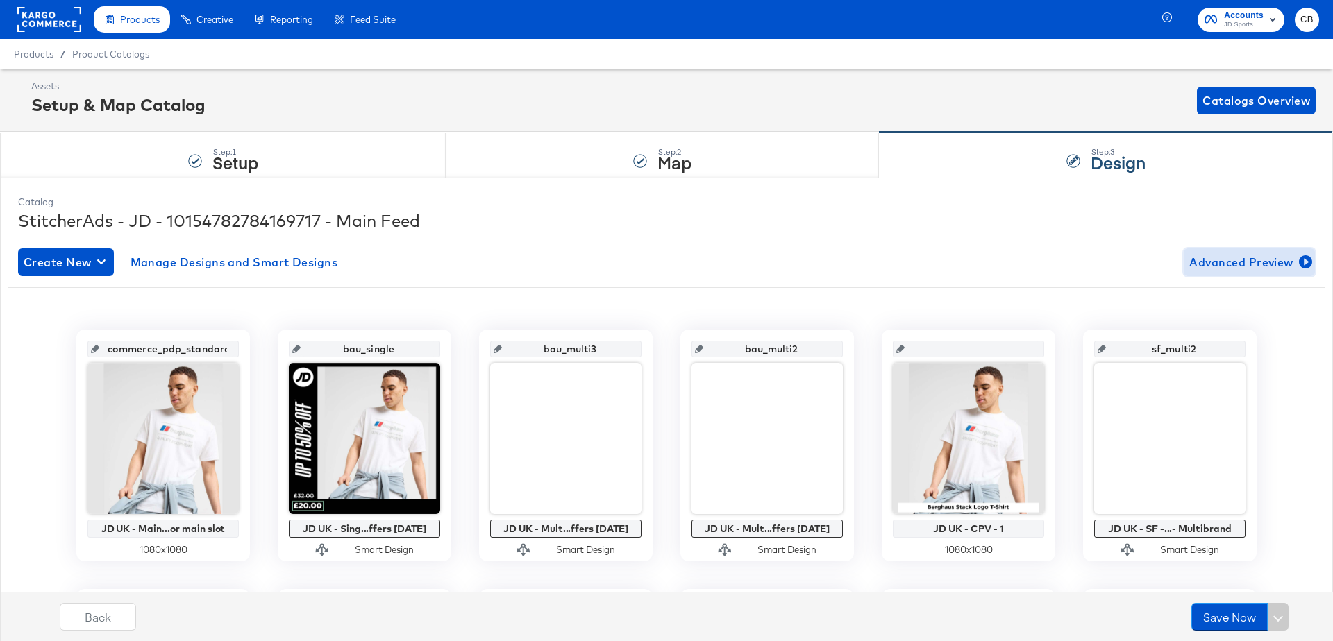
click at [1205, 264] on span "Advanced Preview" at bounding box center [1249, 262] width 120 height 19
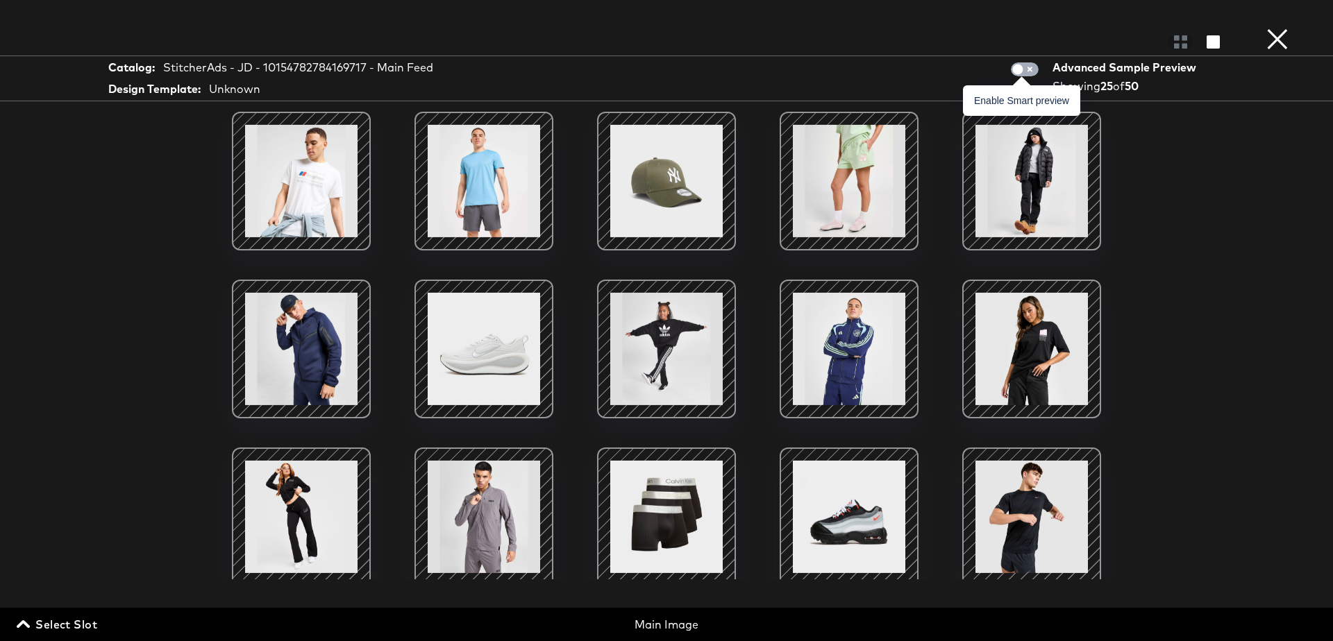
click at [1031, 72] on input "checkbox" at bounding box center [1018, 73] width 42 height 14
checkbox input "true"
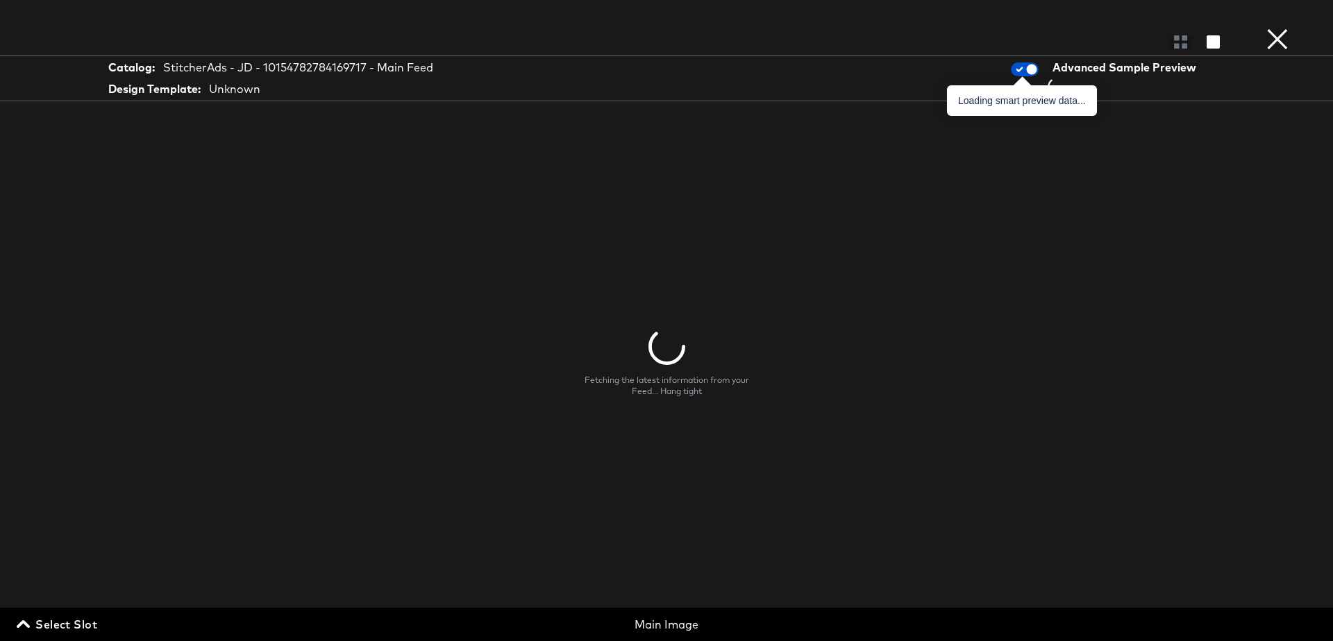
click at [31, 616] on span "Select Slot" at bounding box center [58, 624] width 78 height 19
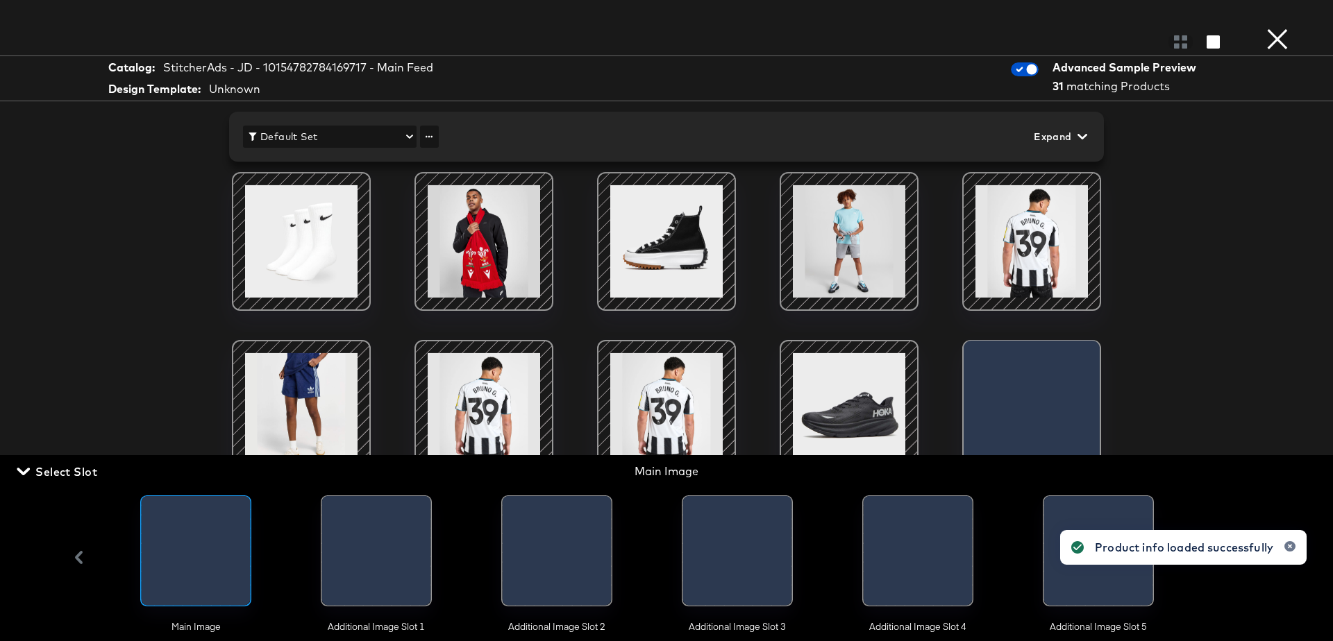
click at [408, 558] on div at bounding box center [376, 554] width 109 height 117
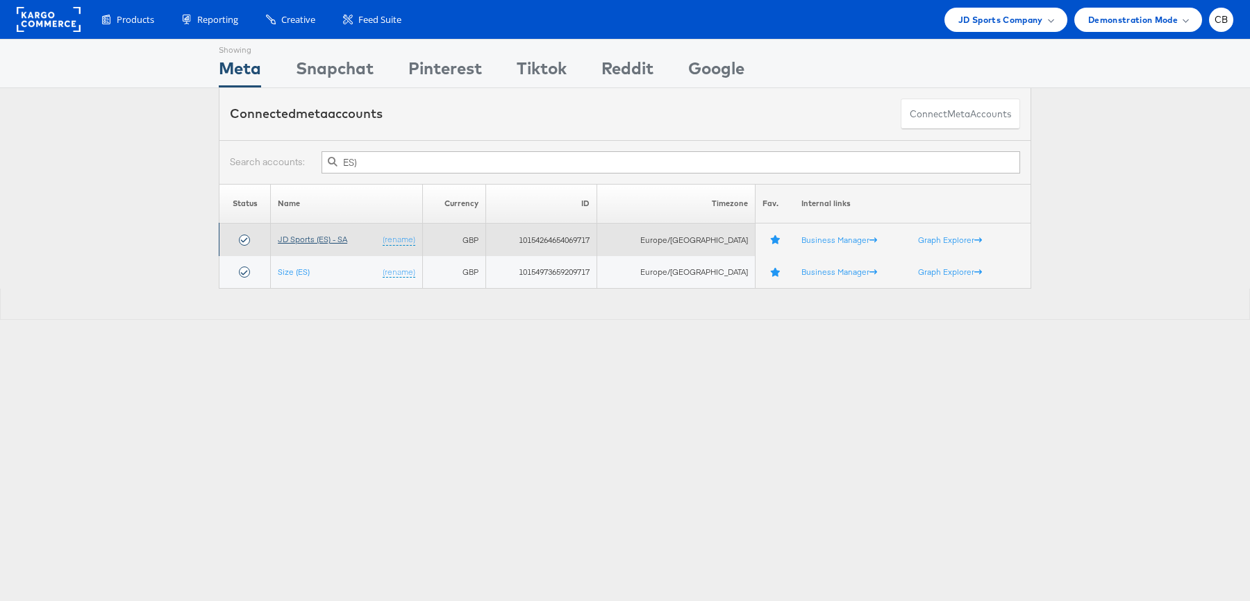
type input "ES)"
click at [309, 238] on link "JD Sports (ES) - SA" at bounding box center [312, 239] width 69 height 10
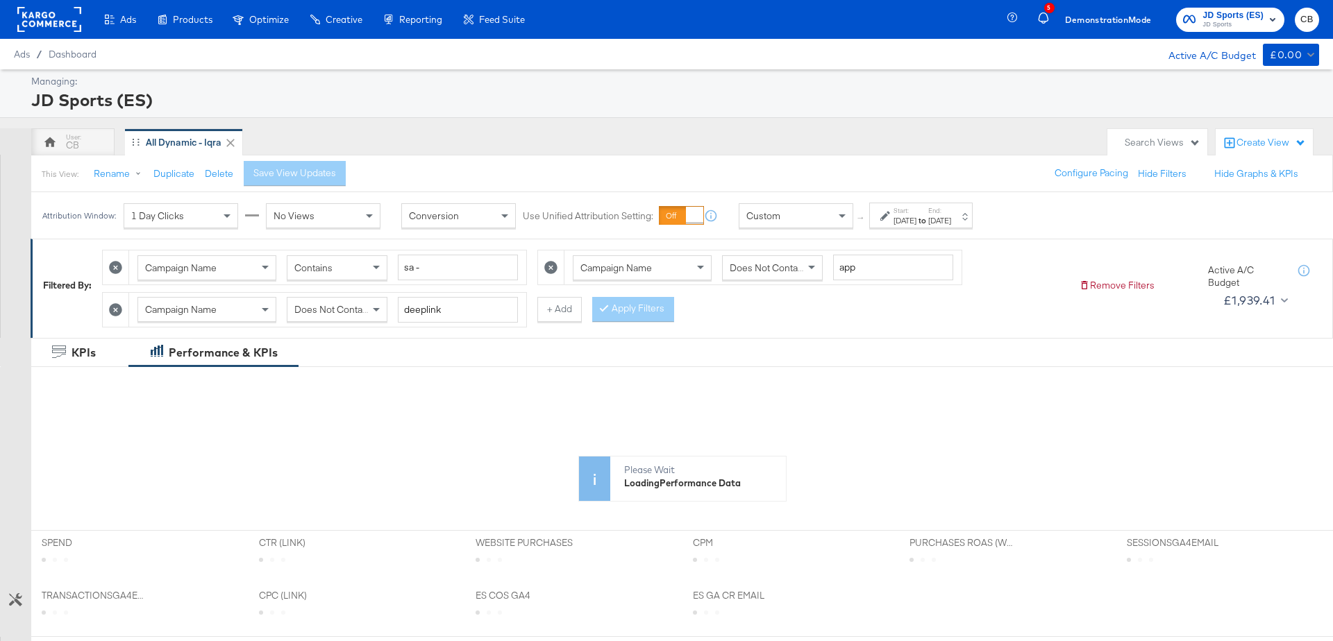
click at [817, 211] on div "Custom" at bounding box center [795, 216] width 113 height 24
click at [771, 265] on span "Does Not Contain" at bounding box center [768, 268] width 76 height 12
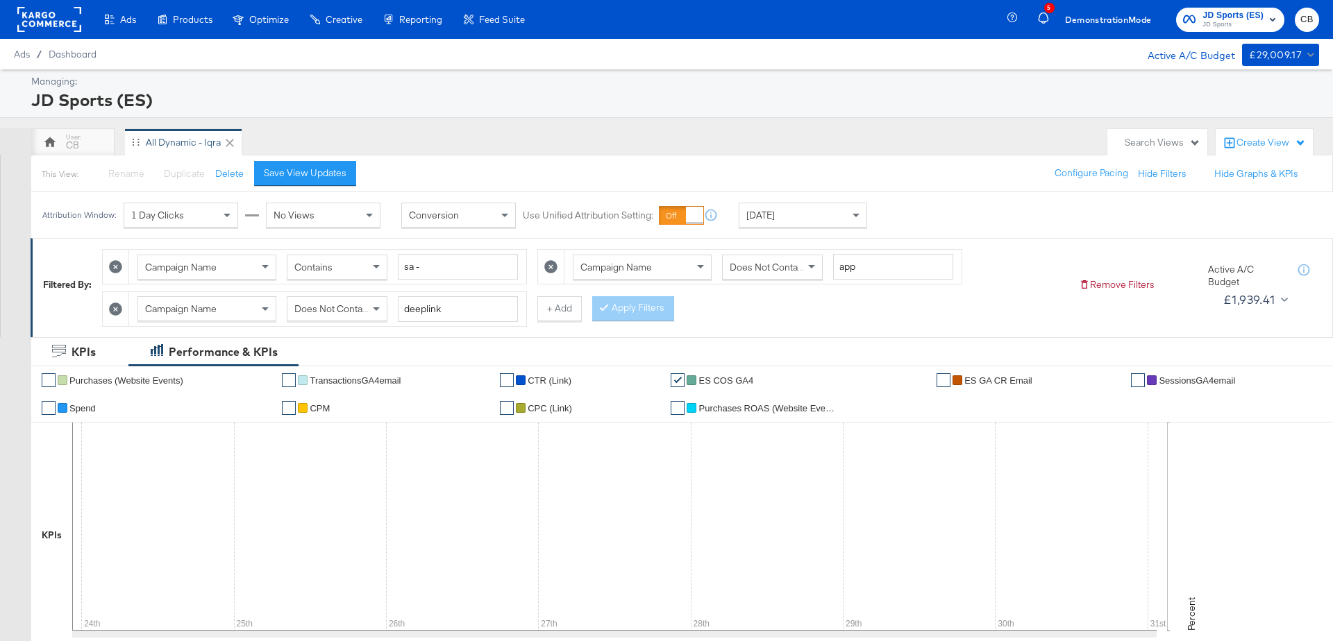
click at [931, 211] on div "Attribution Window: 1 Day Clicks No Views Conversion Use Unified Attribution Se…" at bounding box center [666, 215] width 1333 height 46
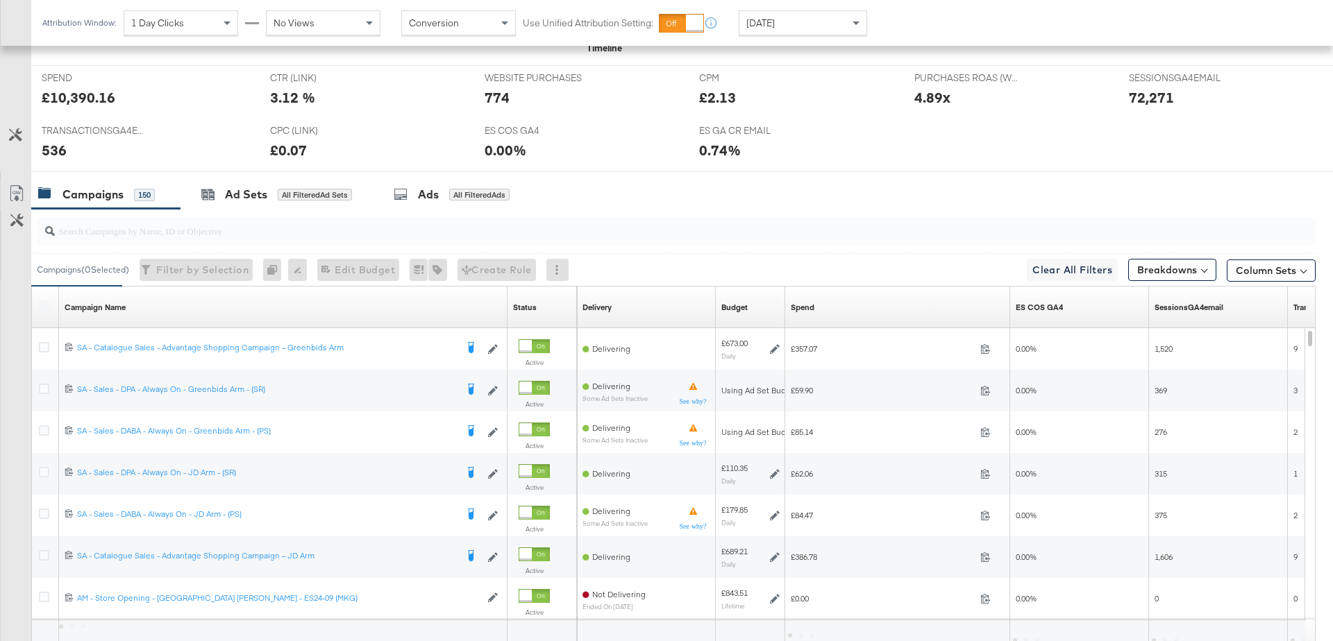
scroll to position [717, 0]
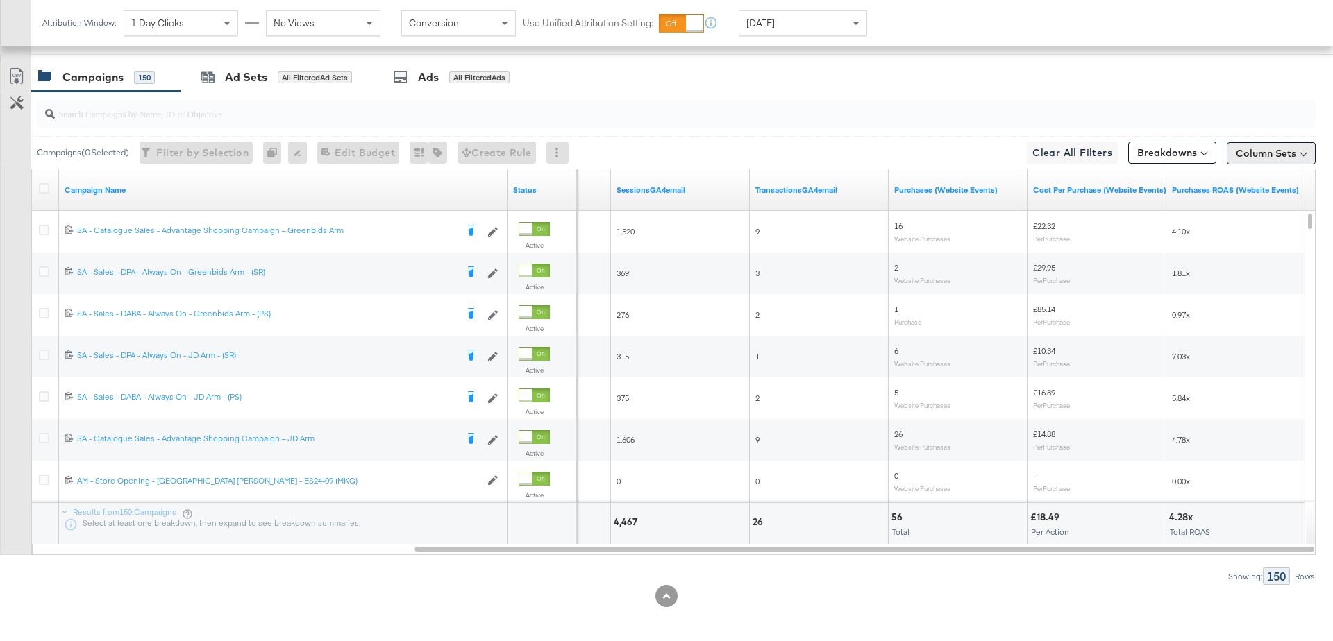
click at [1268, 145] on button "Column Sets" at bounding box center [1271, 153] width 89 height 22
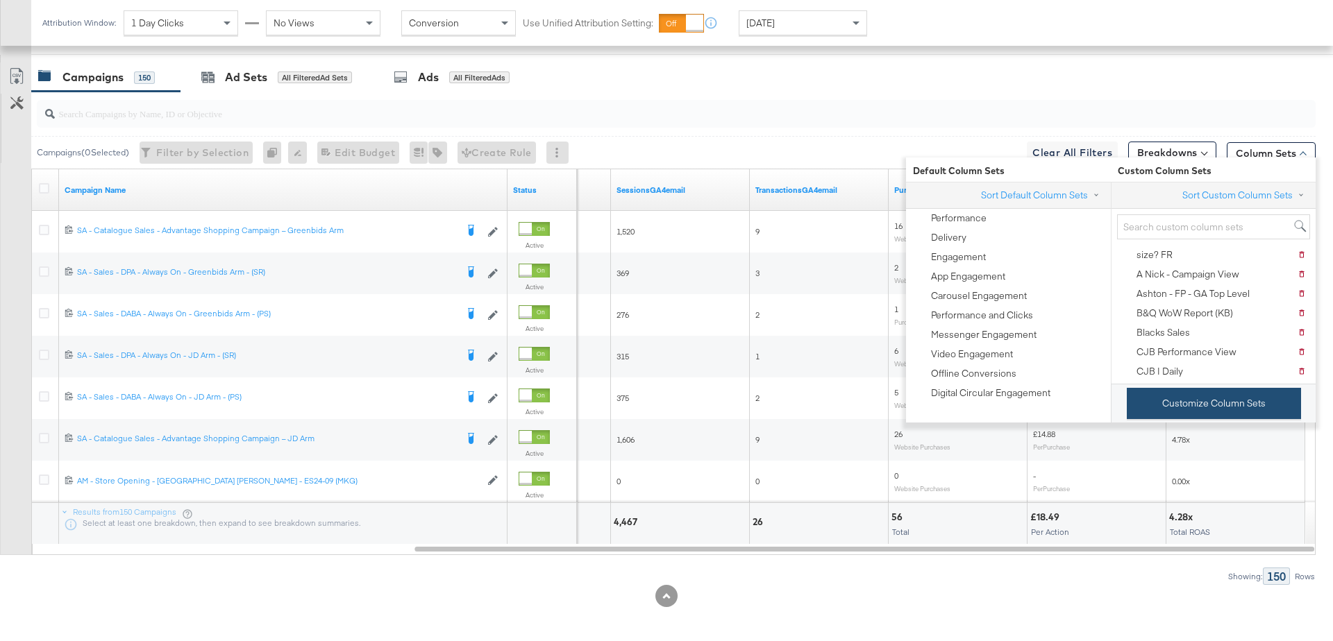
click at [1196, 400] on button "Customize Column Sets" at bounding box center [1214, 403] width 174 height 31
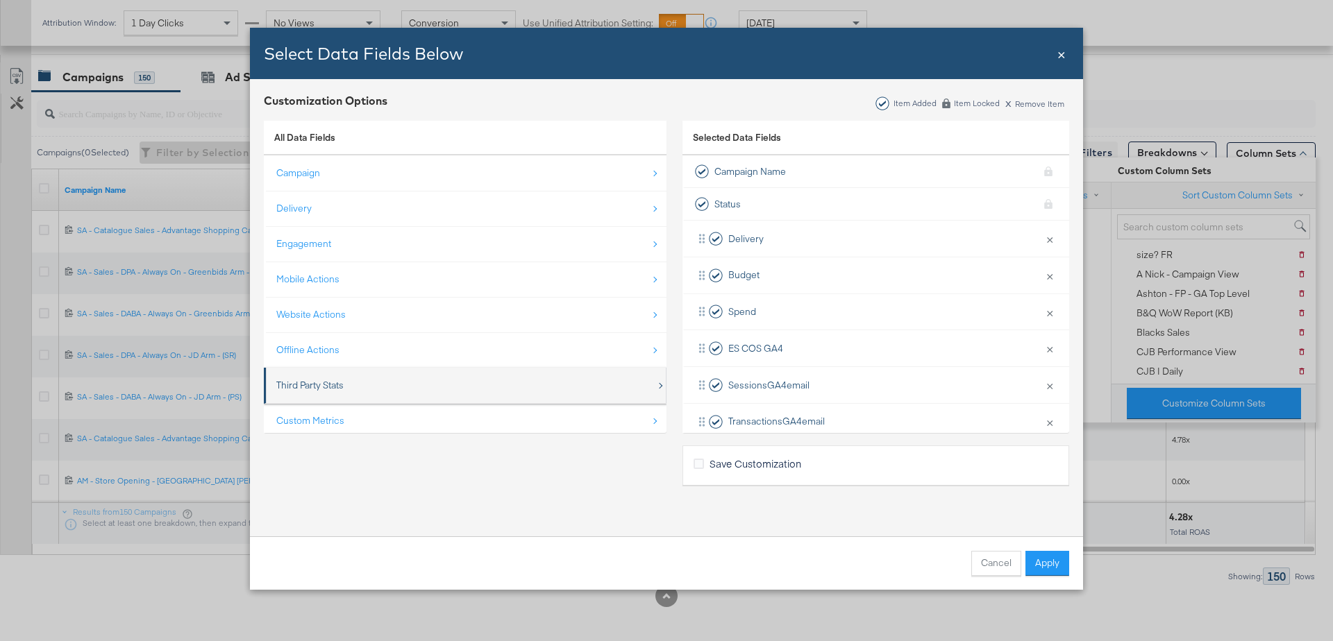
click at [321, 392] on div "Third Party Stats" at bounding box center [466, 385] width 380 height 28
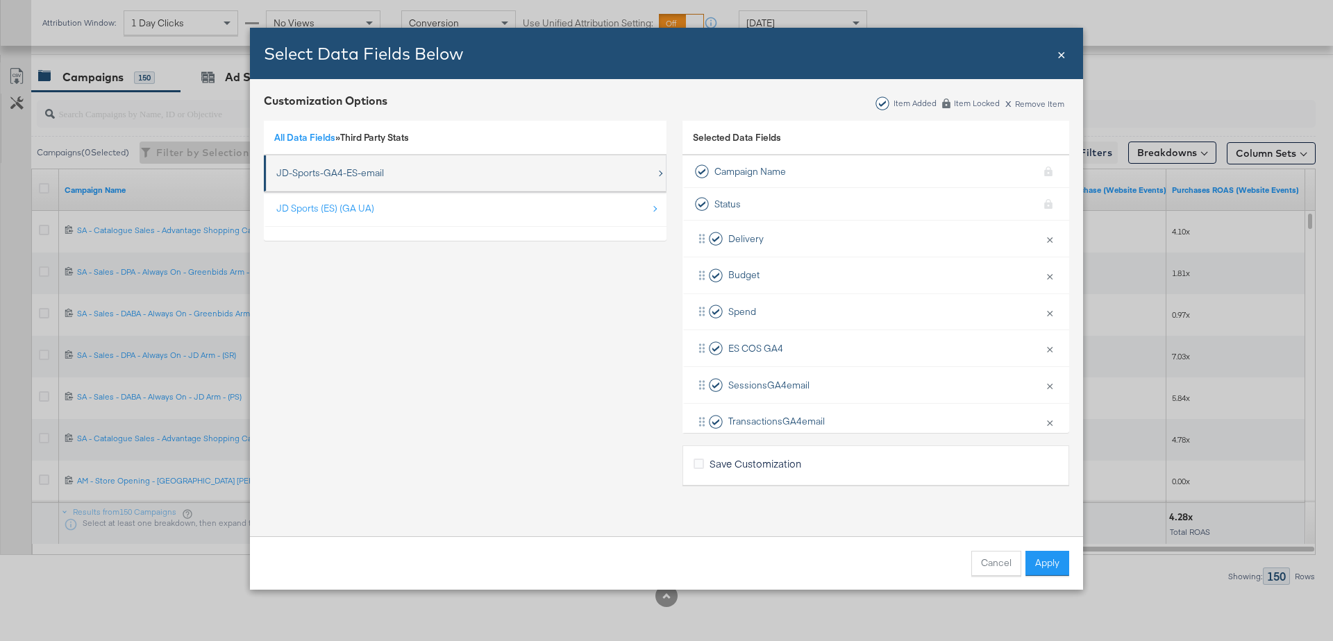
click at [336, 182] on div "JD-Sports-GA4-ES-email" at bounding box center [466, 173] width 380 height 28
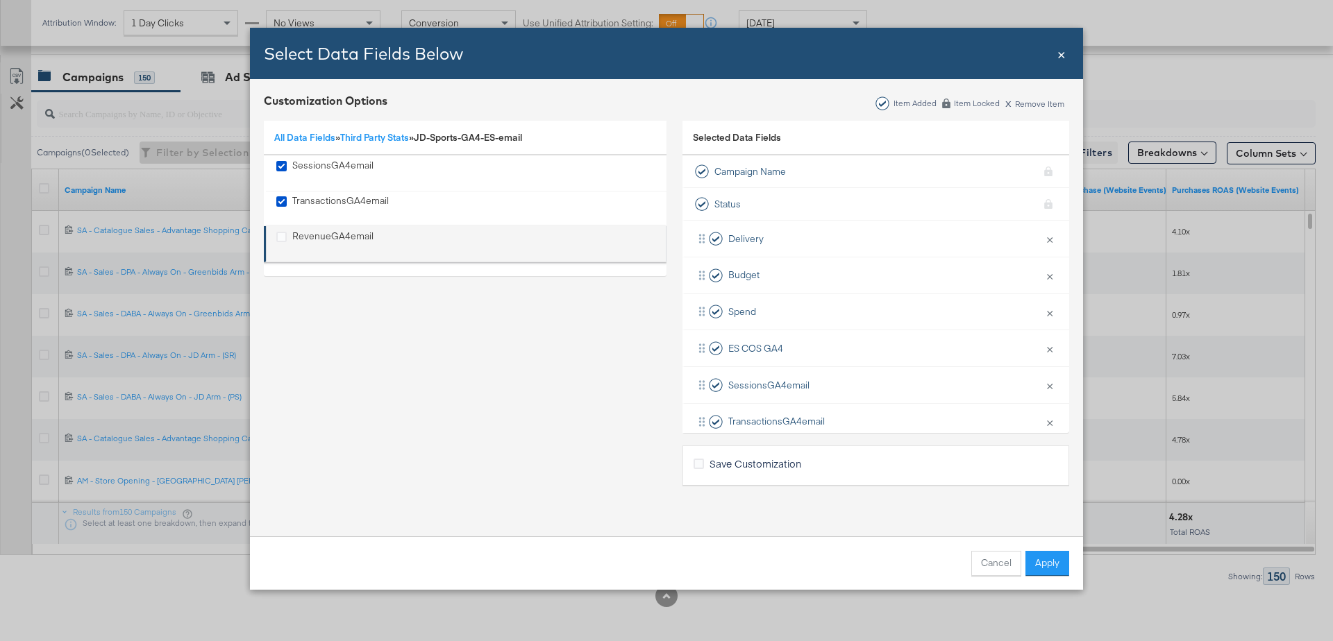
click at [294, 226] on li "RevenueGA4email" at bounding box center [465, 244] width 403 height 36
click at [308, 230] on div "RevenueGA4email" at bounding box center [332, 244] width 81 height 28
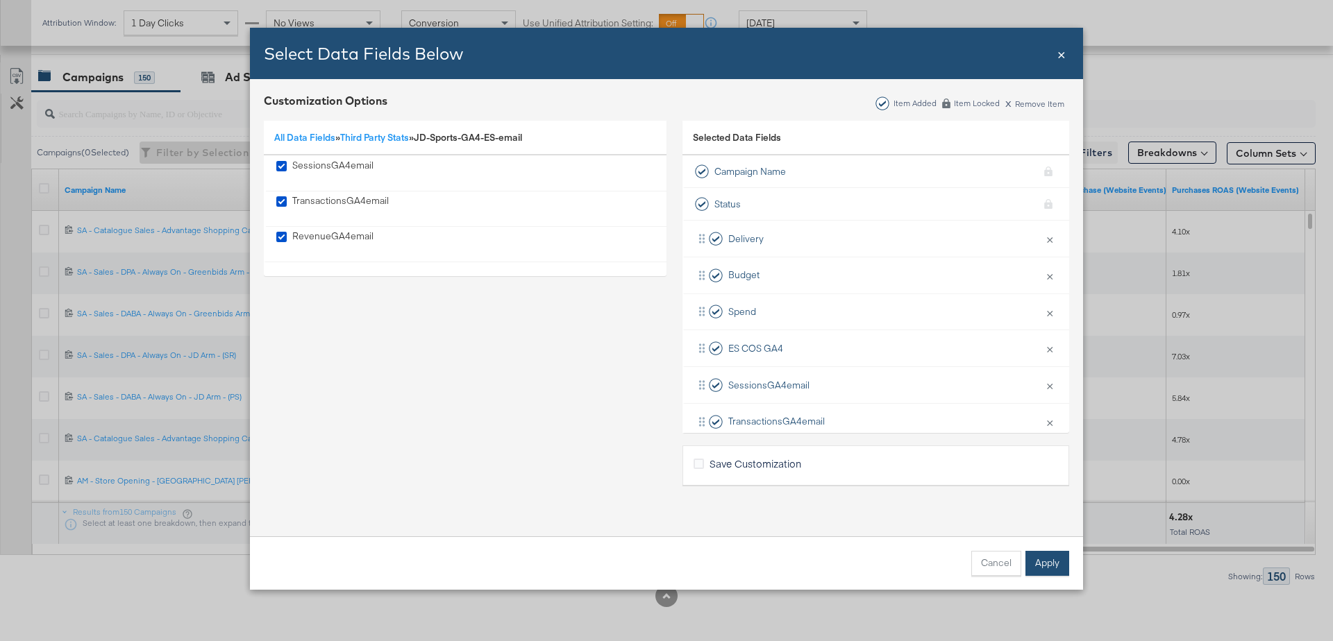
click at [1044, 564] on button "Apply" at bounding box center [1047, 563] width 44 height 25
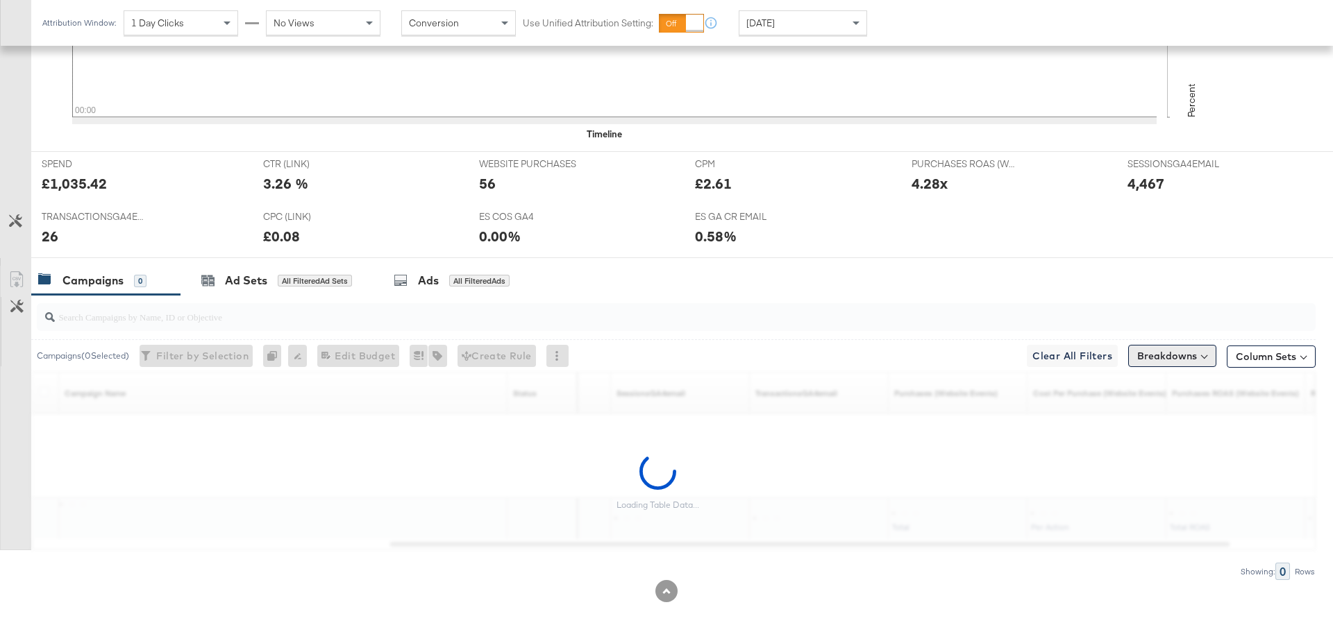
scroll to position [509, 0]
